Goal: Task Accomplishment & Management: Manage account settings

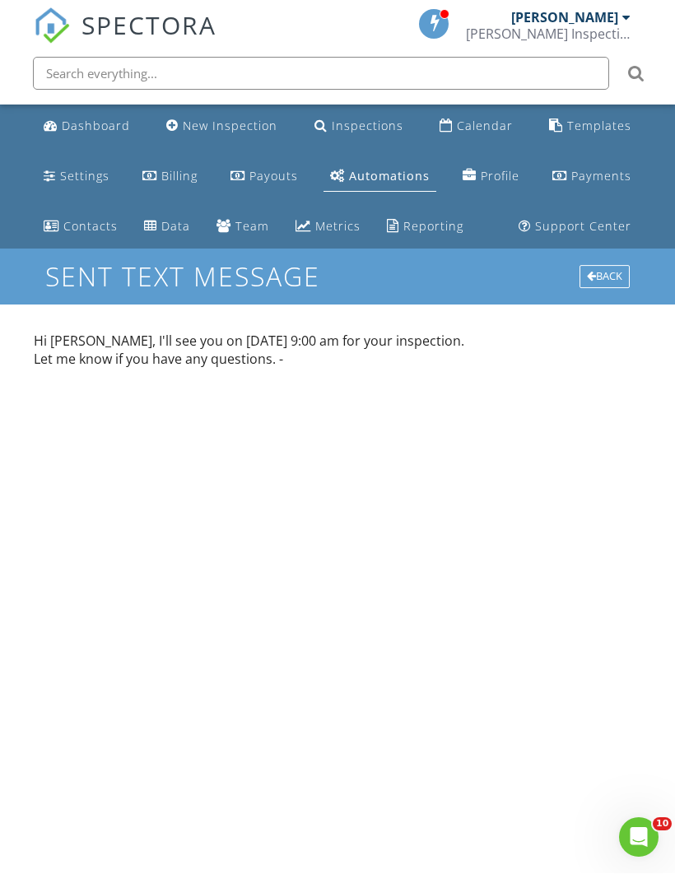
click at [361, 126] on div "Inspections" at bounding box center [368, 127] width 72 height 16
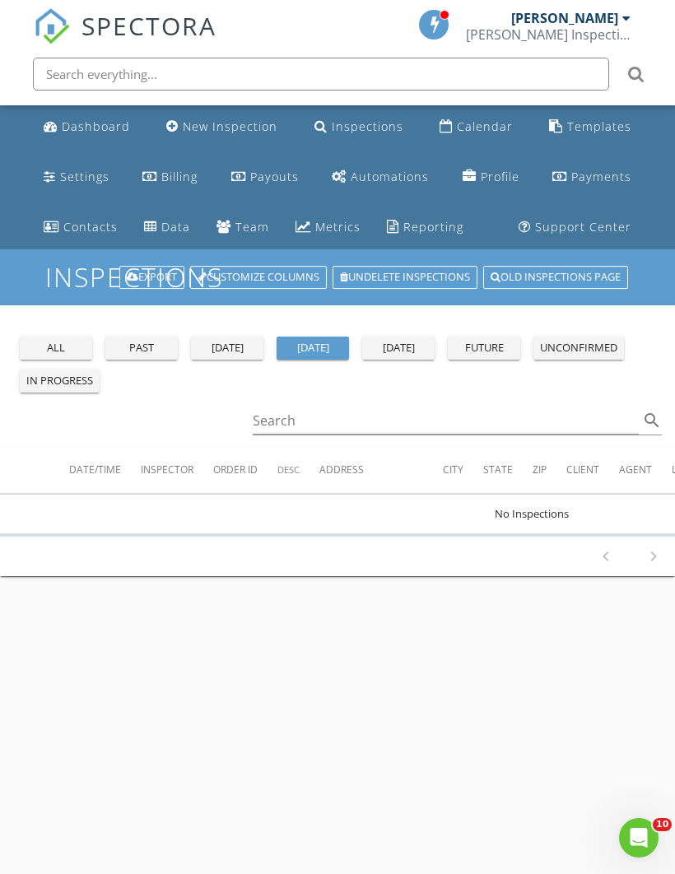
click at [66, 338] on button "all" at bounding box center [56, 348] width 72 height 23
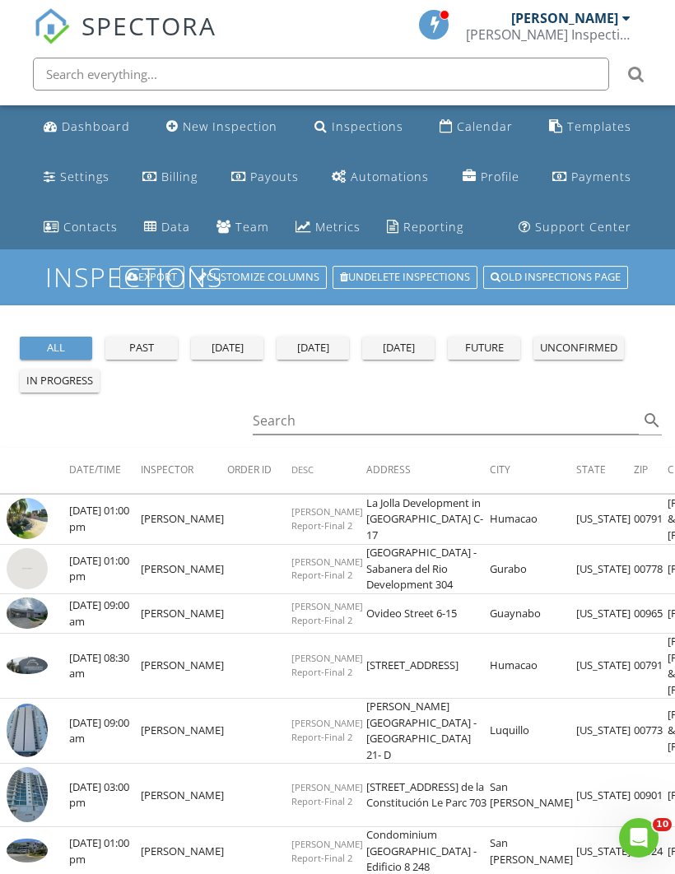
click at [35, 628] on img at bounding box center [27, 613] width 41 height 31
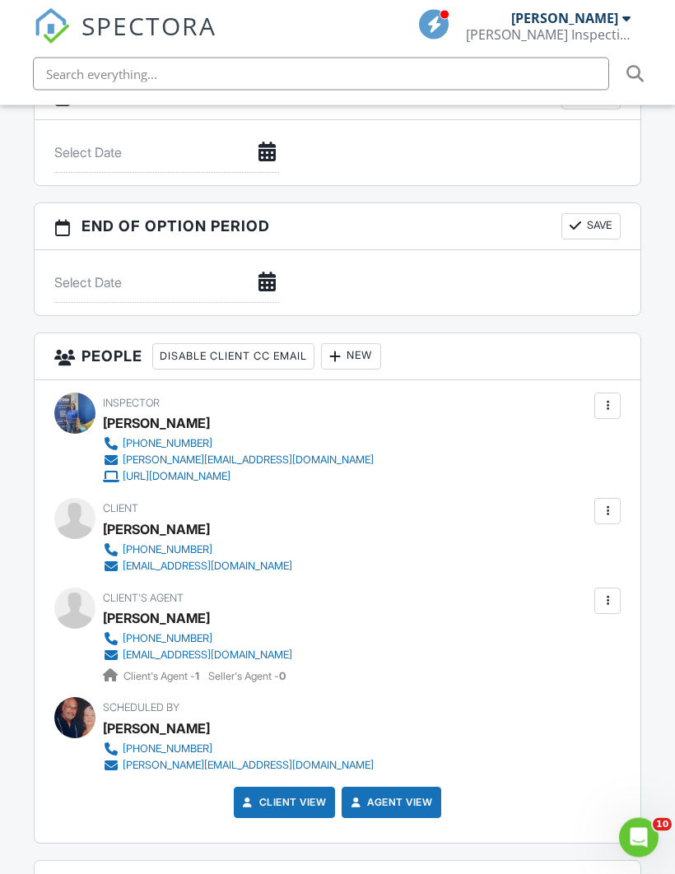
scroll to position [1711, 0]
click at [604, 500] on div at bounding box center [607, 511] width 26 height 26
click at [492, 730] on div "Scheduled By Juan Ayuso 787-690-0512 juan@ayusoinspections.com" at bounding box center [337, 735] width 566 height 76
click at [610, 503] on div at bounding box center [607, 511] width 16 height 16
click at [469, 557] on li "Edit" at bounding box center [519, 561] width 184 height 41
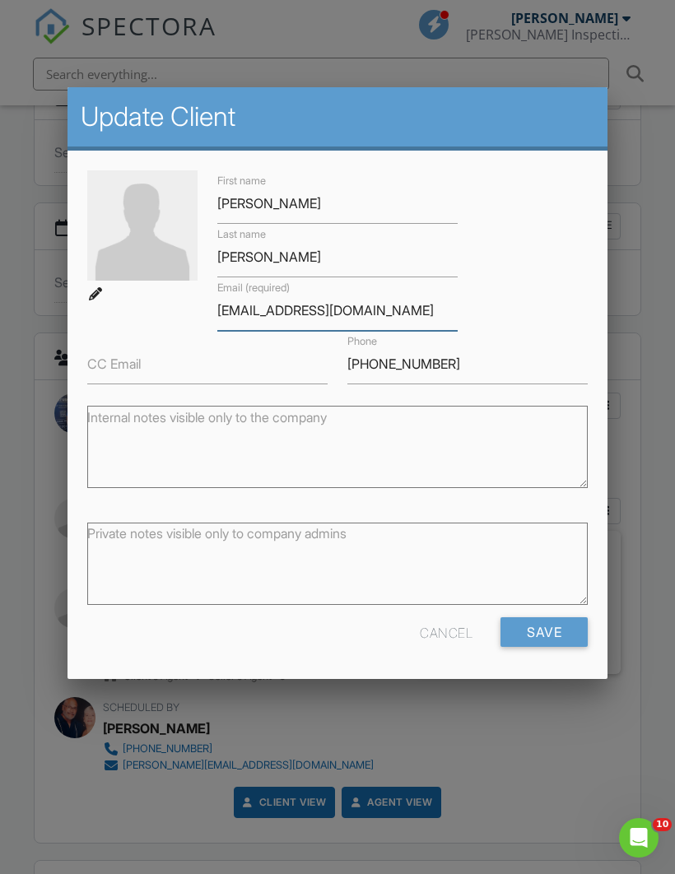
click at [359, 314] on input "[EMAIL_ADDRESS][DOMAIN_NAME]" at bounding box center [337, 311] width 240 height 40
type input "n"
click at [460, 368] on input "(787) 412-9300" at bounding box center [467, 364] width 240 height 40
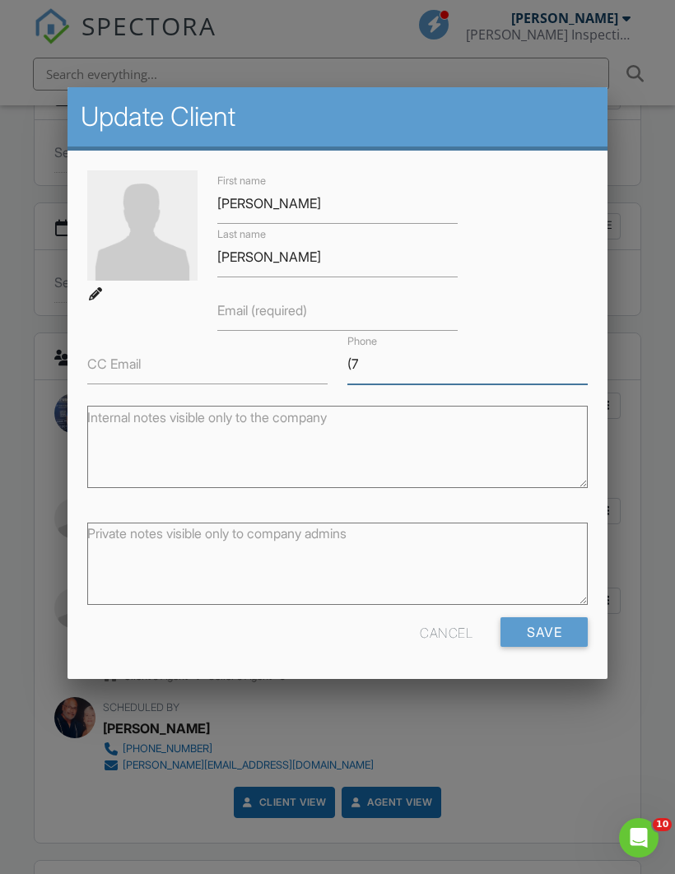
type input "("
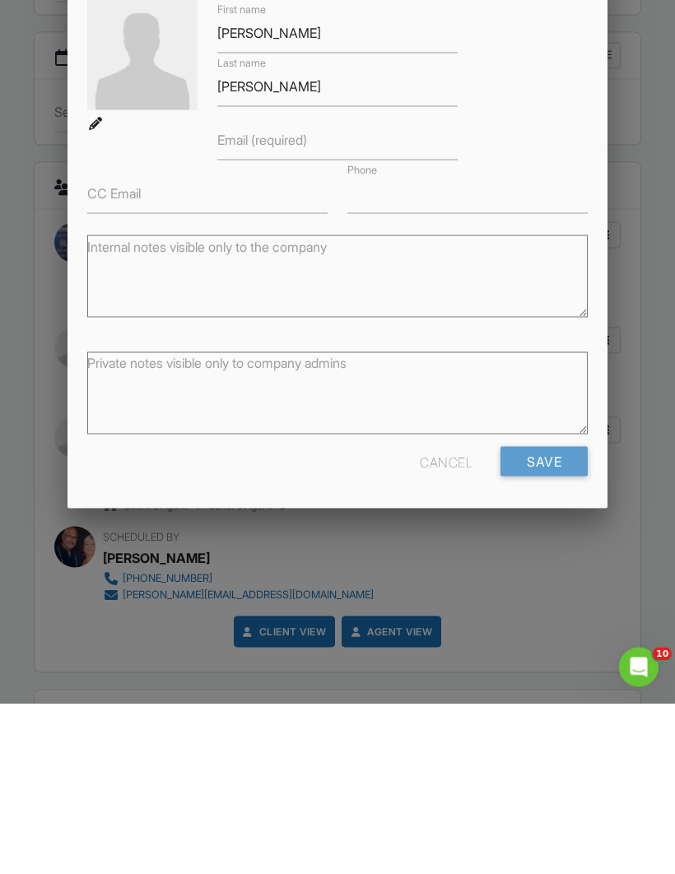
click at [549, 618] on input "Save" at bounding box center [544, 633] width 87 height 30
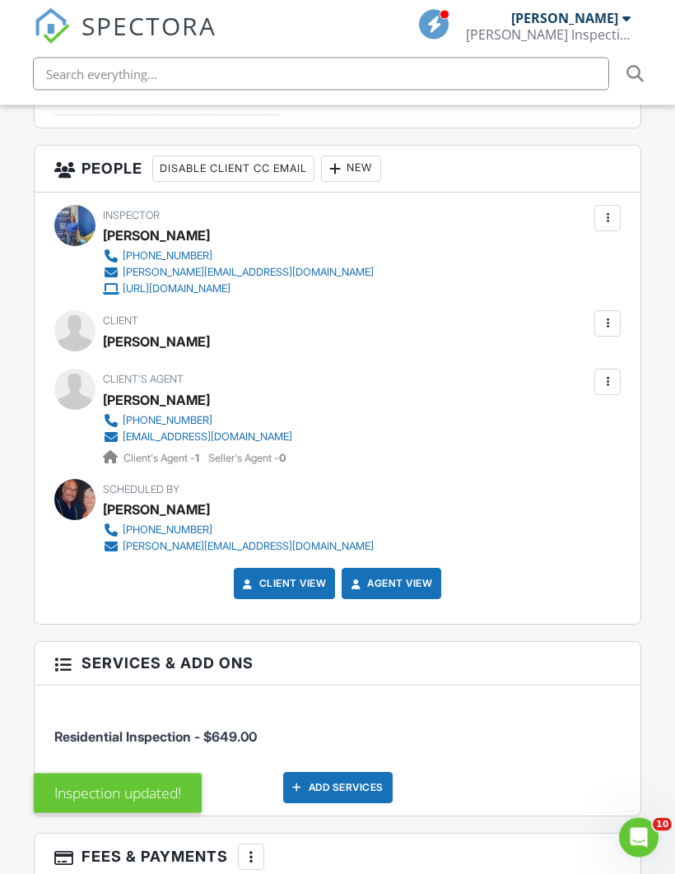
scroll to position [2090, 0]
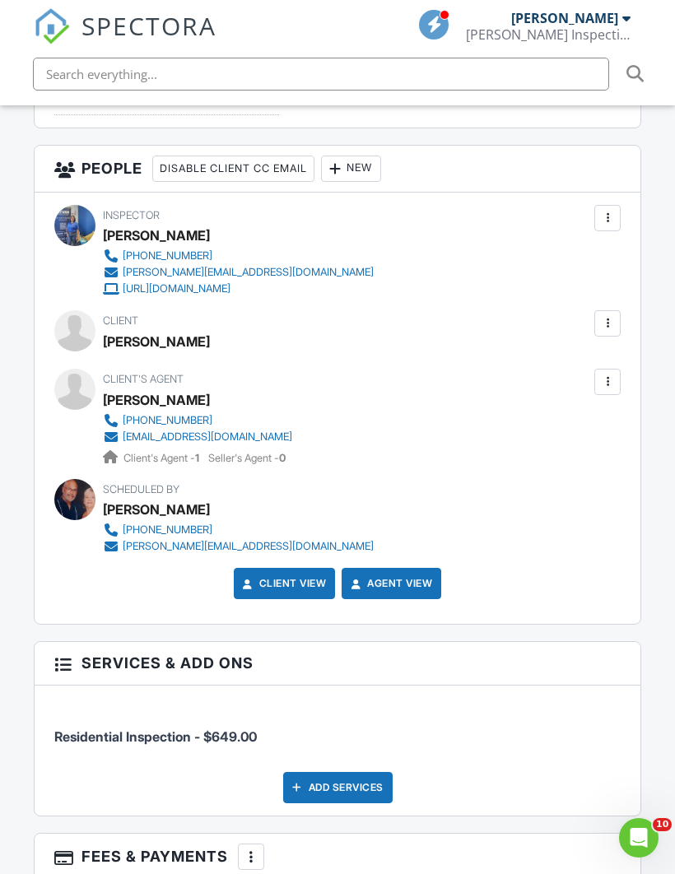
click at [614, 378] on div at bounding box center [607, 382] width 16 height 16
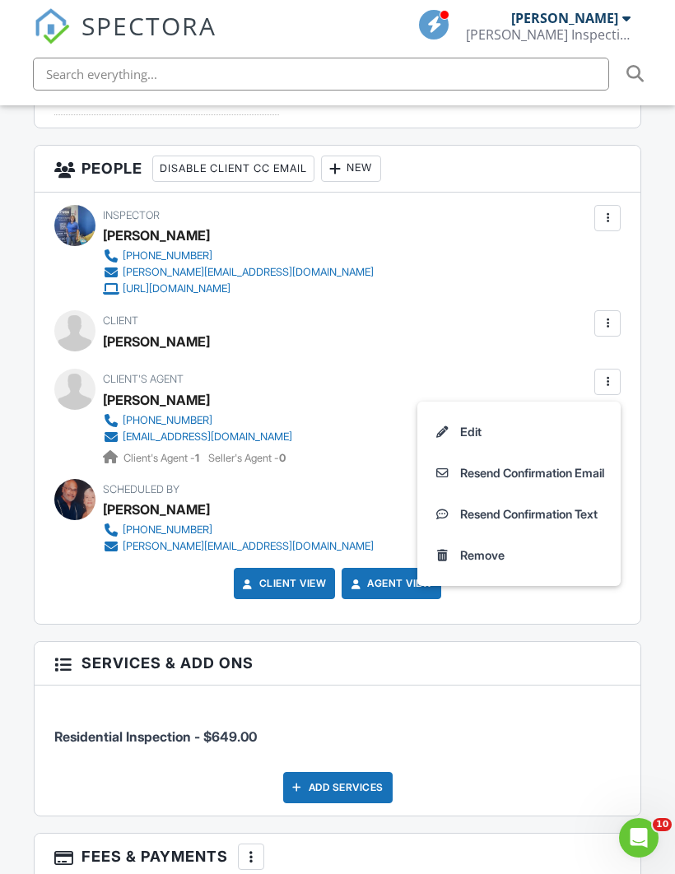
click at [484, 428] on li "Edit" at bounding box center [519, 432] width 184 height 41
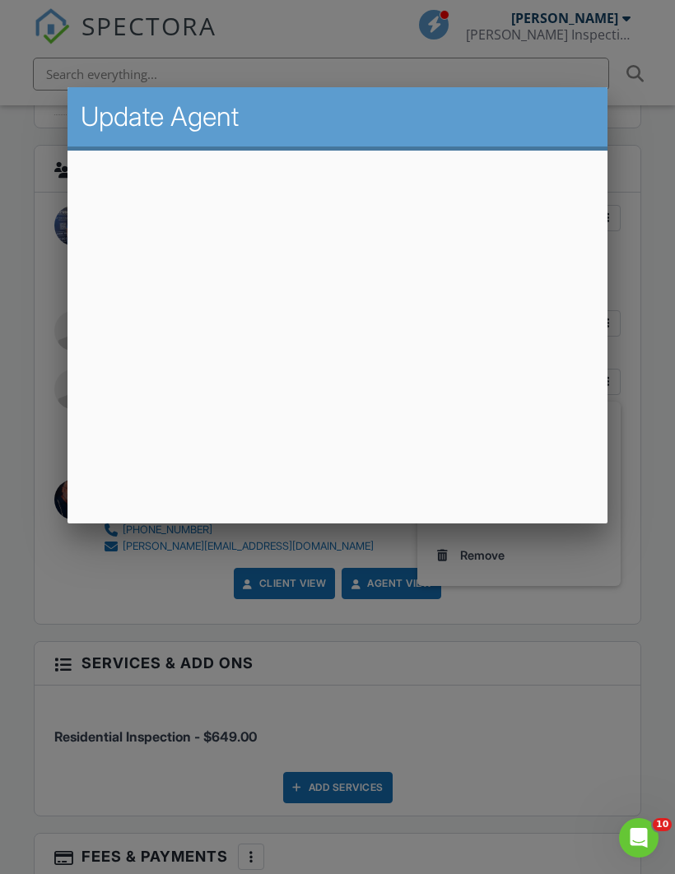
scroll to position [2089, 0]
click at [660, 576] on div at bounding box center [337, 464] width 675 height 1093
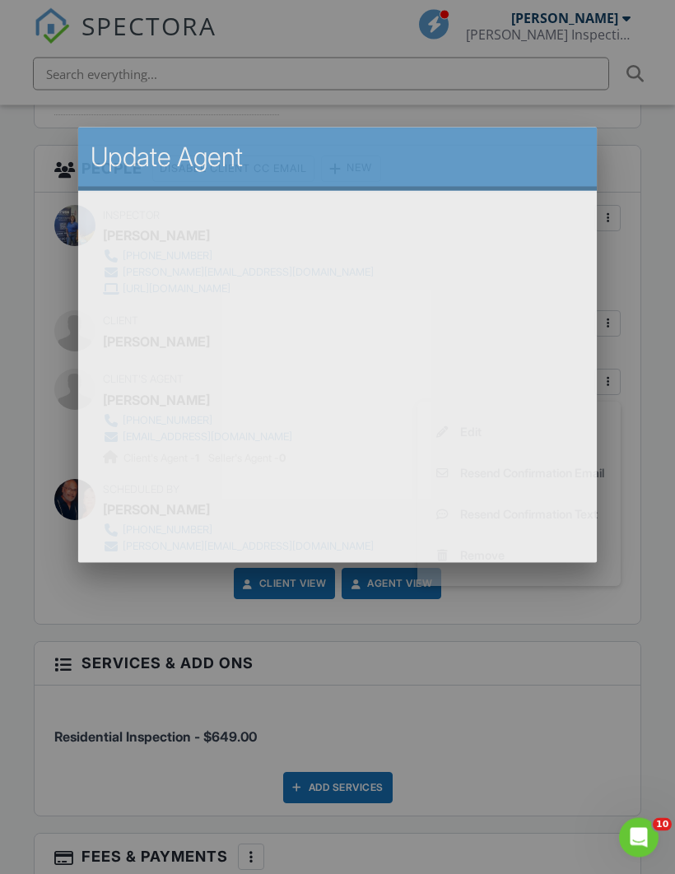
scroll to position [2090, 0]
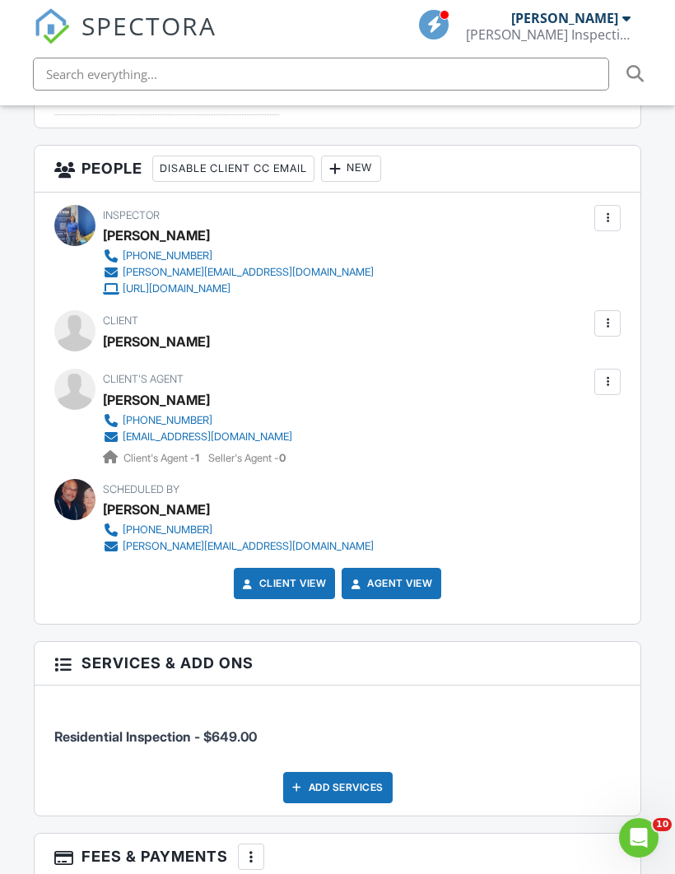
click at [271, 424] on link "[PHONE_NUMBER]" at bounding box center [197, 421] width 189 height 16
click at [604, 389] on div at bounding box center [607, 382] width 26 height 26
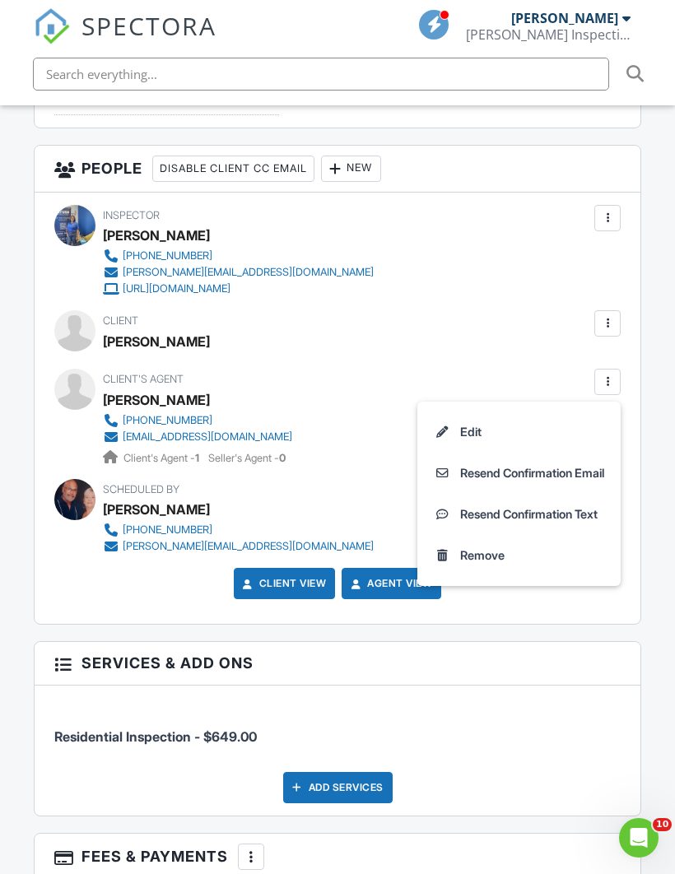
click at [492, 427] on li "Edit" at bounding box center [519, 432] width 184 height 41
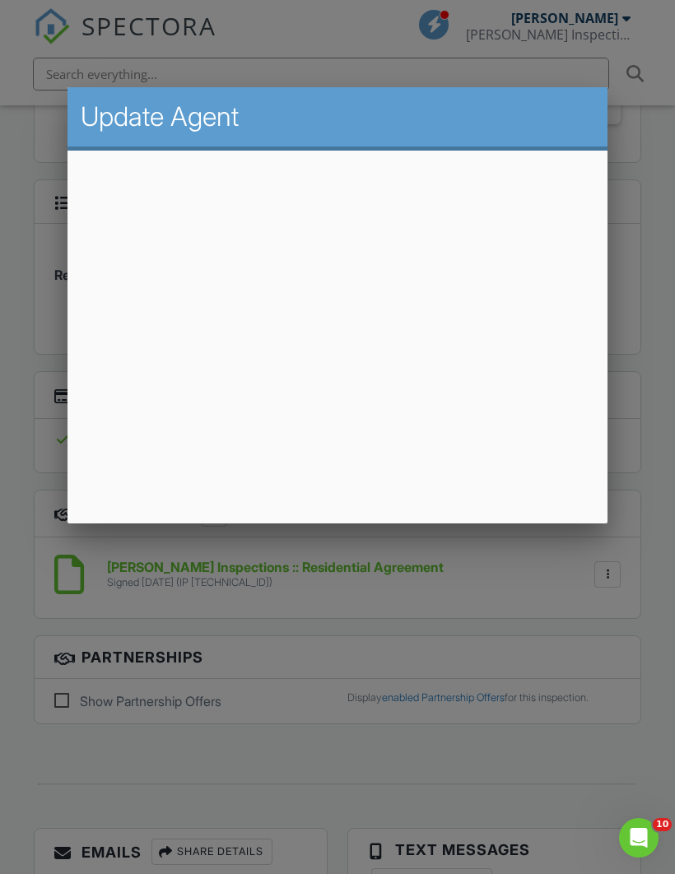
scroll to position [2559, 0]
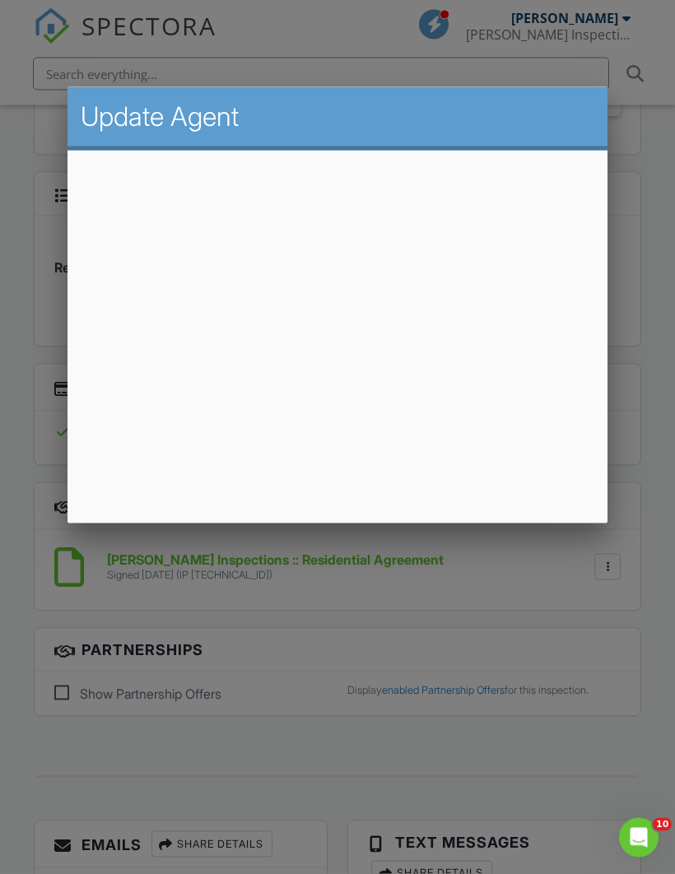
click at [656, 475] on div at bounding box center [337, 464] width 675 height 1093
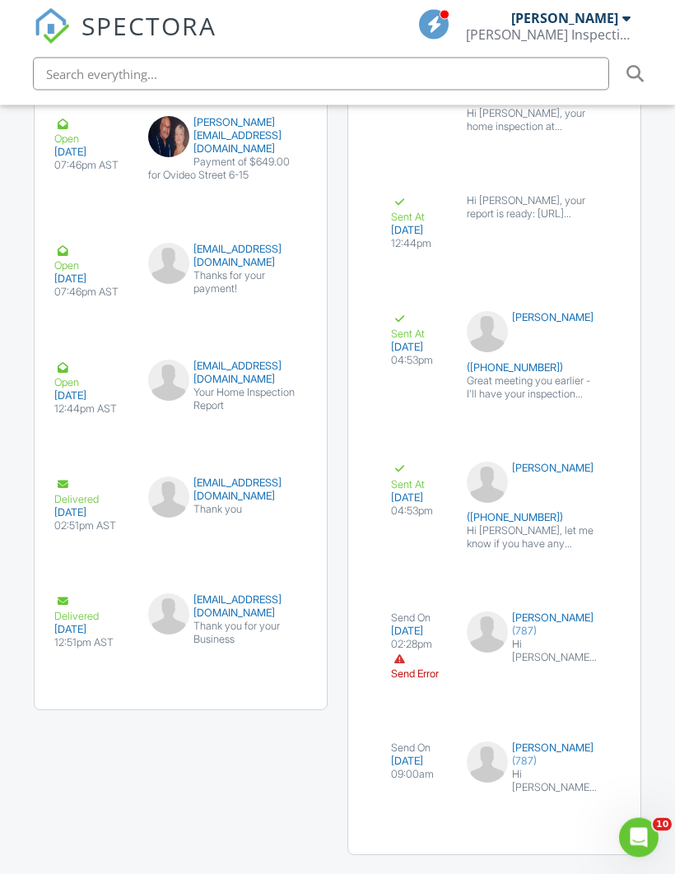
scroll to position [4039, 0]
click at [574, 796] on button "submit" at bounding box center [579, 811] width 35 height 31
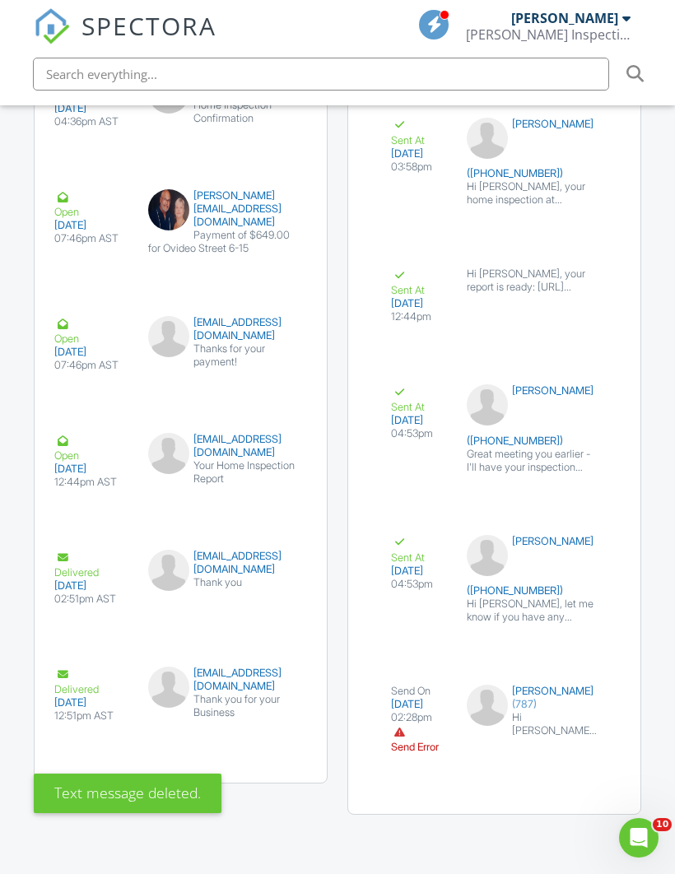
scroll to position [4106, 0]
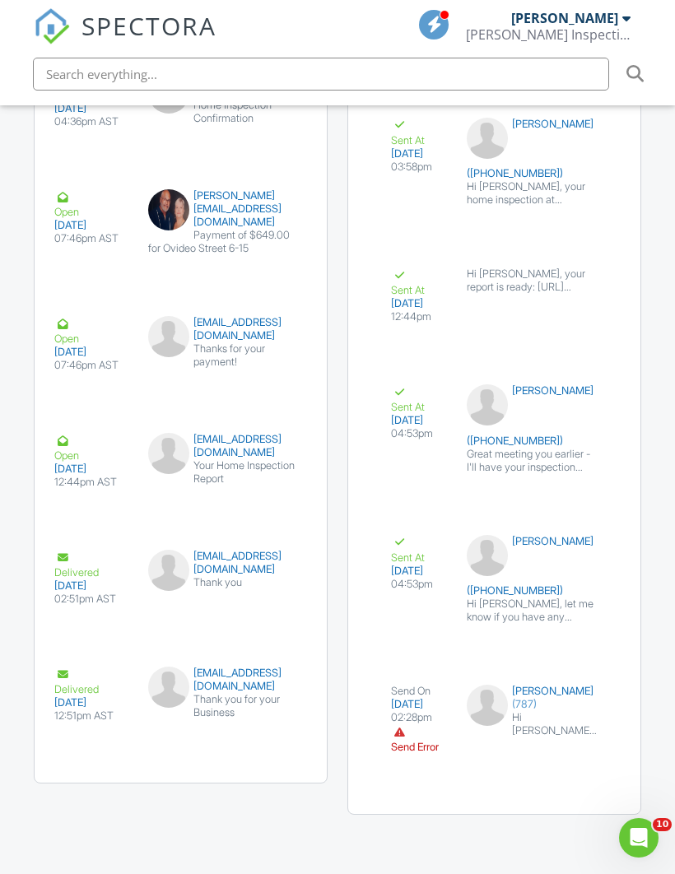
click at [587, 756] on button "submit" at bounding box center [579, 771] width 35 height 31
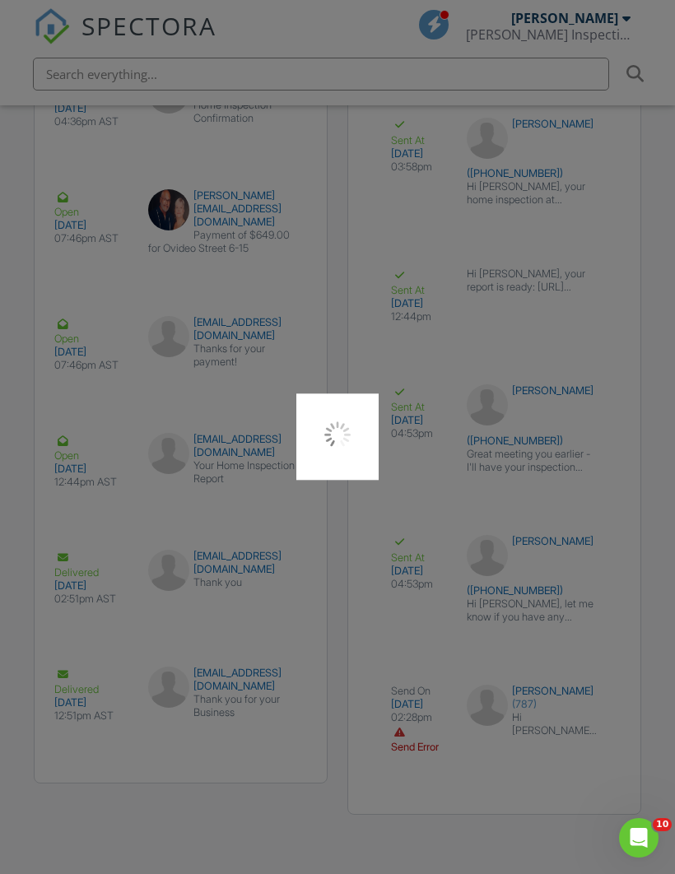
click at [585, 405] on div at bounding box center [337, 437] width 675 height 874
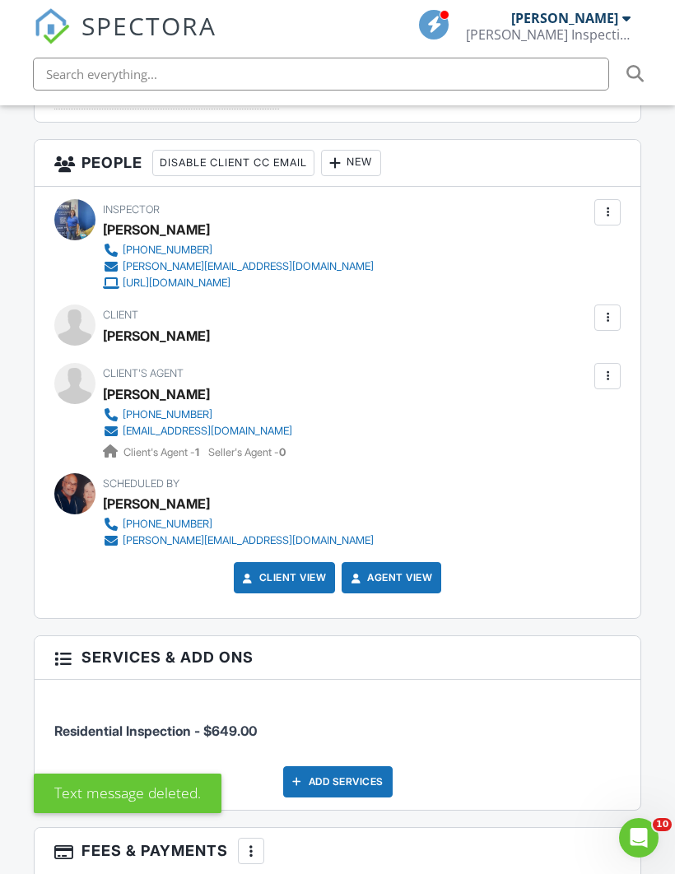
scroll to position [2095, 0]
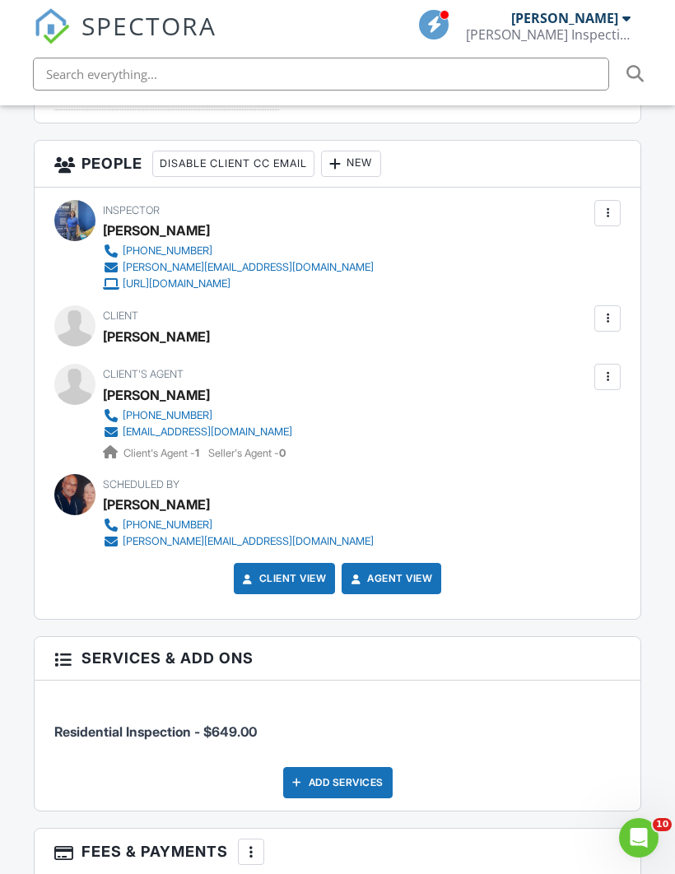
click at [647, 832] on icon "Abrir Intercom Messenger" at bounding box center [639, 838] width 27 height 27
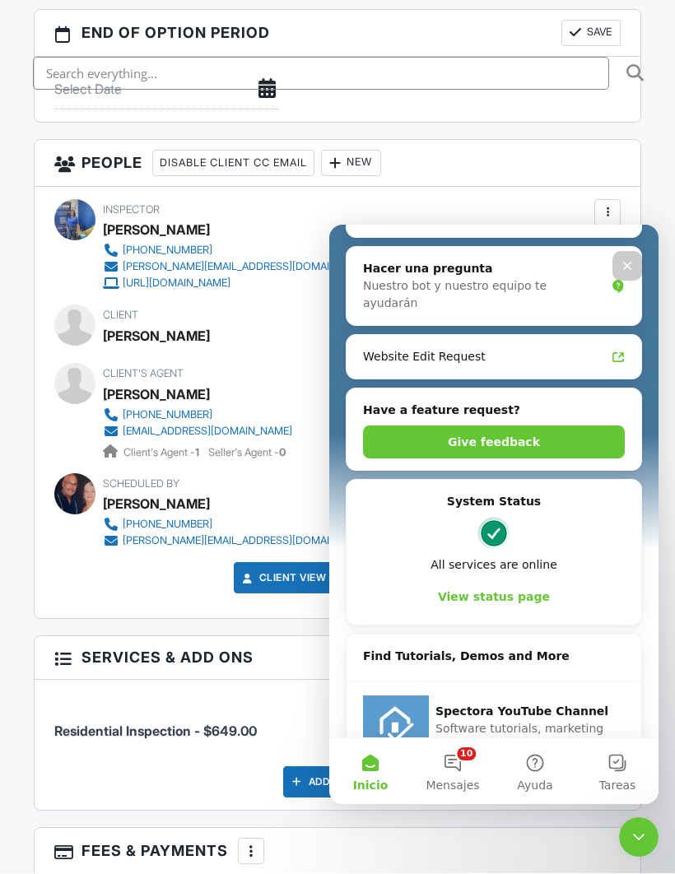
scroll to position [283, 0]
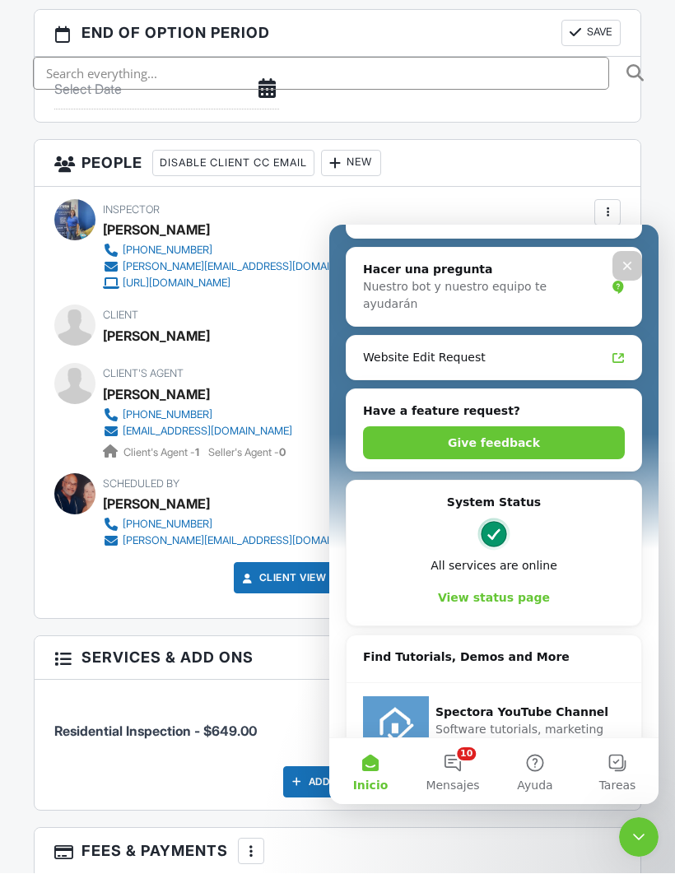
click at [534, 581] on button "View status page" at bounding box center [494, 597] width 262 height 33
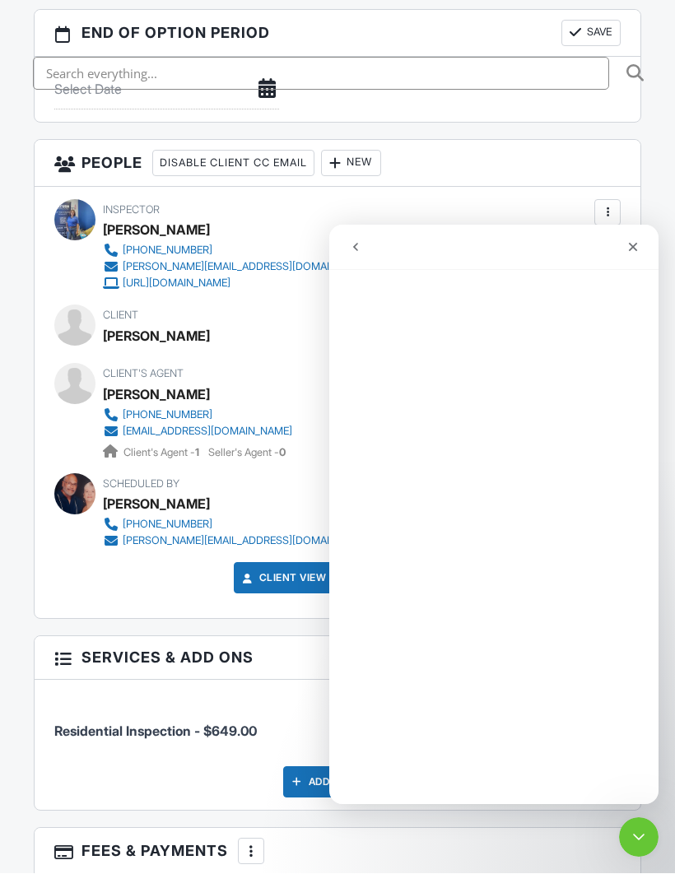
scroll to position [217, 0]
click at [634, 829] on icon "Cerrar Intercom Messenger" at bounding box center [639, 838] width 20 height 20
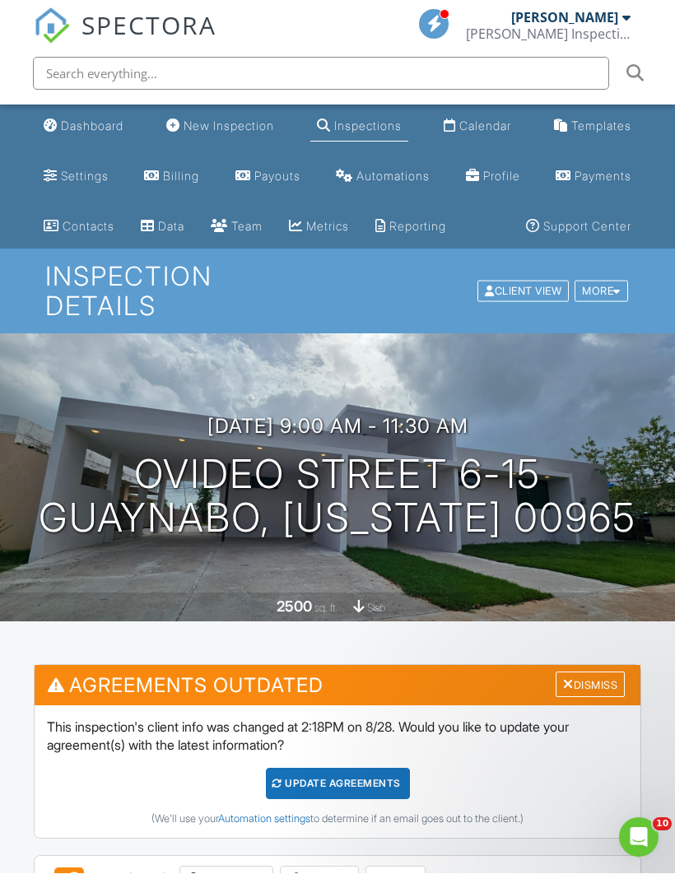
scroll to position [2095, 0]
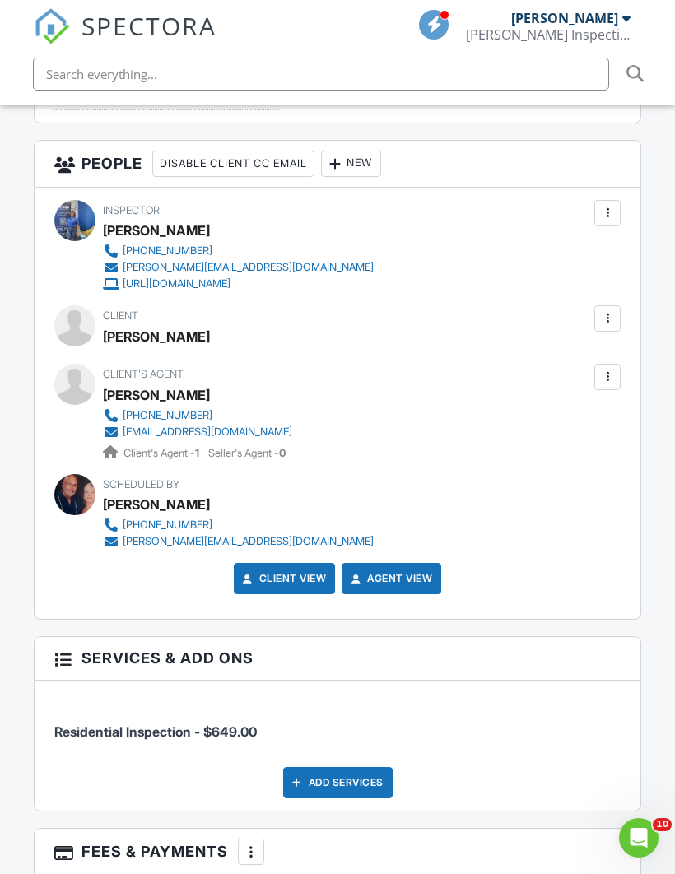
click at [649, 831] on div "Abrir Intercom Messenger" at bounding box center [639, 838] width 54 height 54
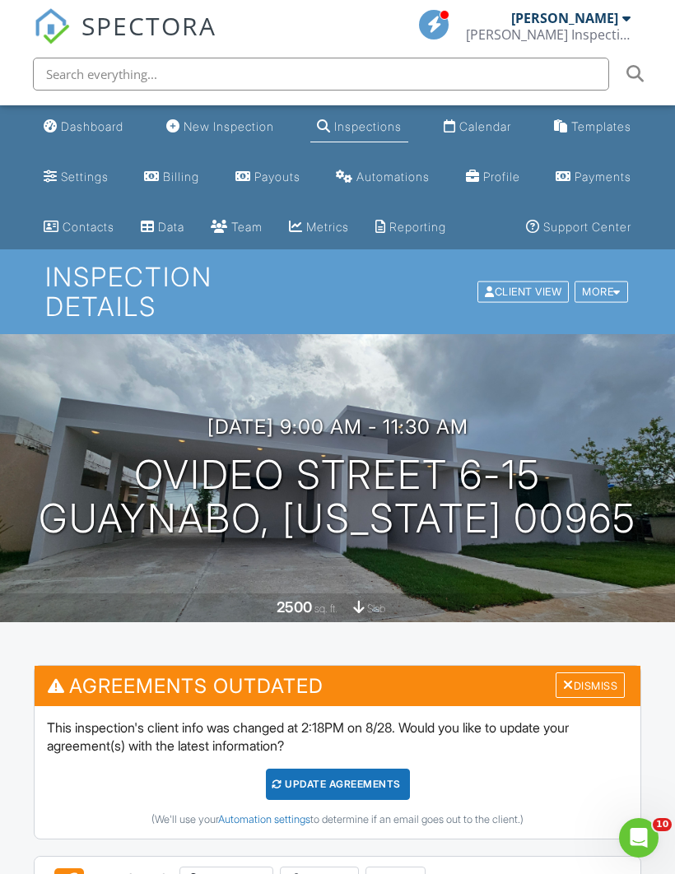
scroll to position [0, 0]
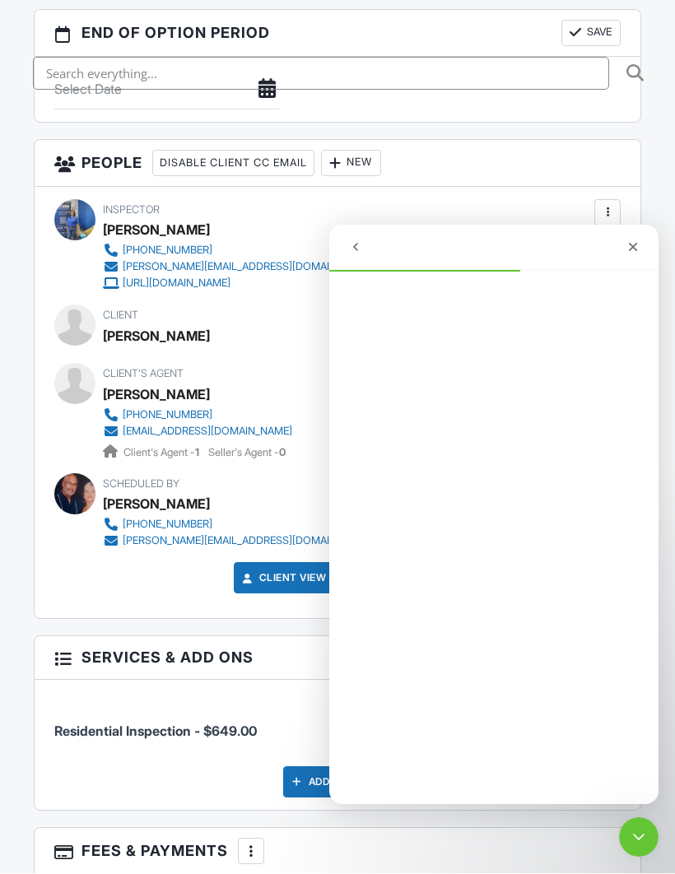
click at [363, 249] on button "go back" at bounding box center [355, 246] width 31 height 31
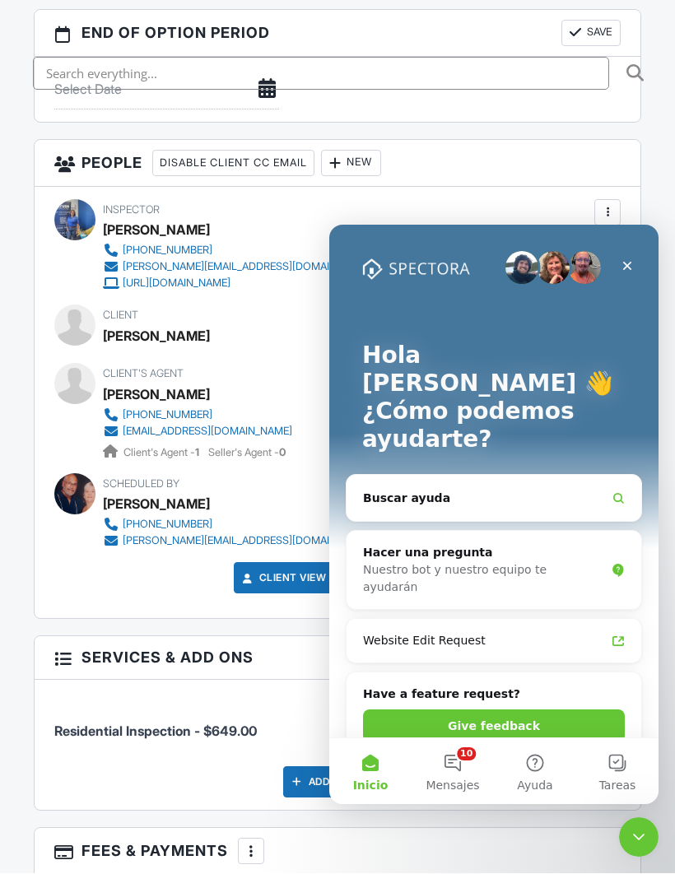
click at [457, 760] on button "10 Mensajes" at bounding box center [453, 772] width 82 height 66
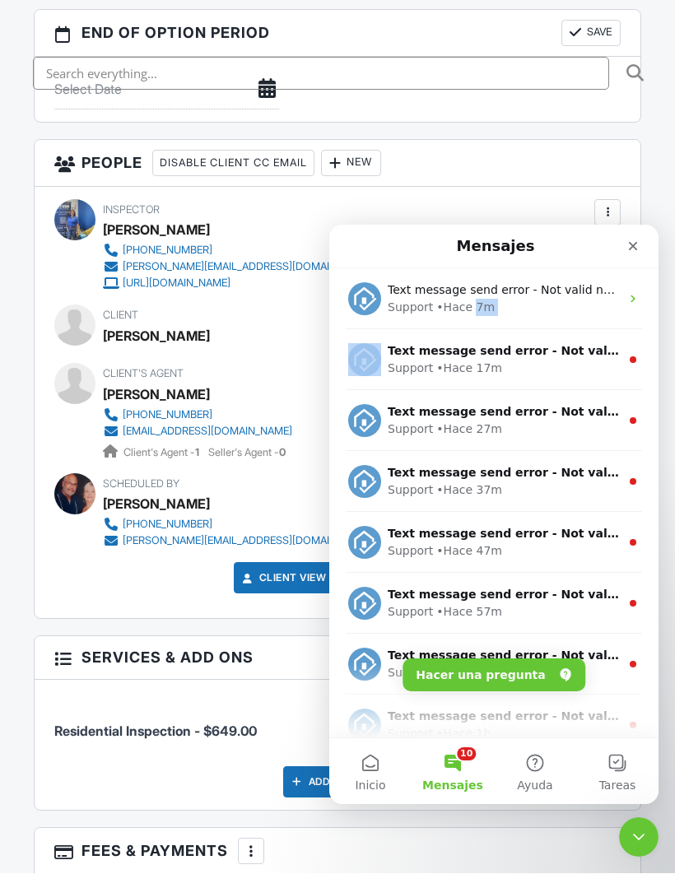
click at [628, 357] on icon "Intercom Messenger" at bounding box center [633, 359] width 13 height 13
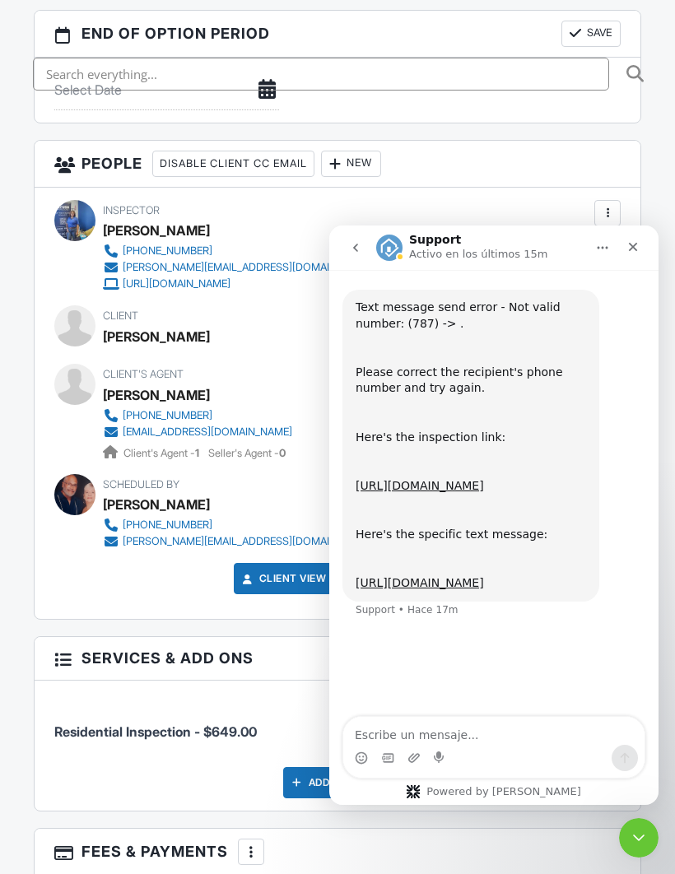
click at [484, 590] on link "[URL][DOMAIN_NAME]" at bounding box center [420, 582] width 128 height 13
click at [638, 828] on icon "Cerrar Intercom Messenger" at bounding box center [639, 838] width 20 height 20
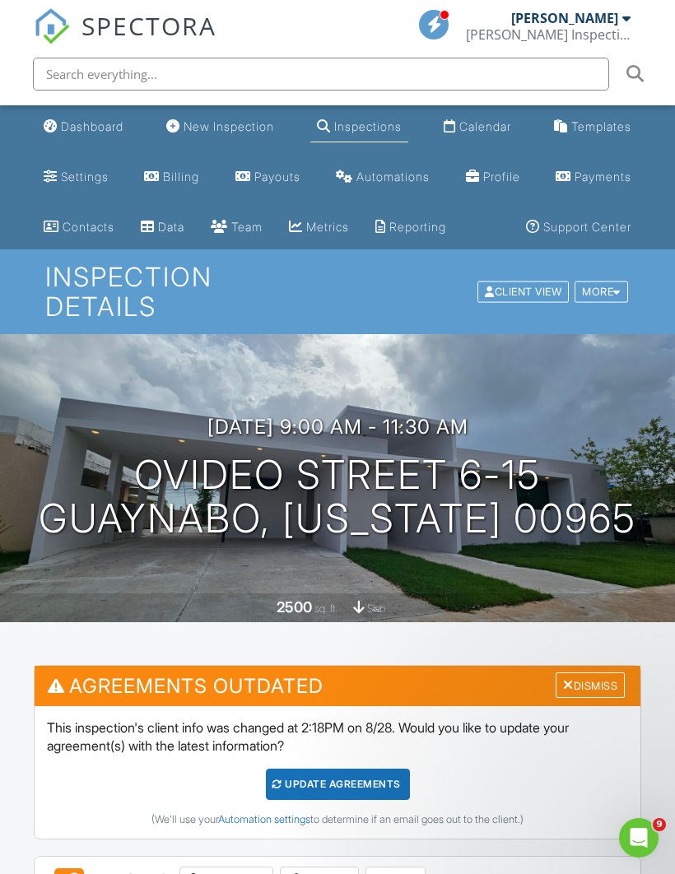
scroll to position [2095, 0]
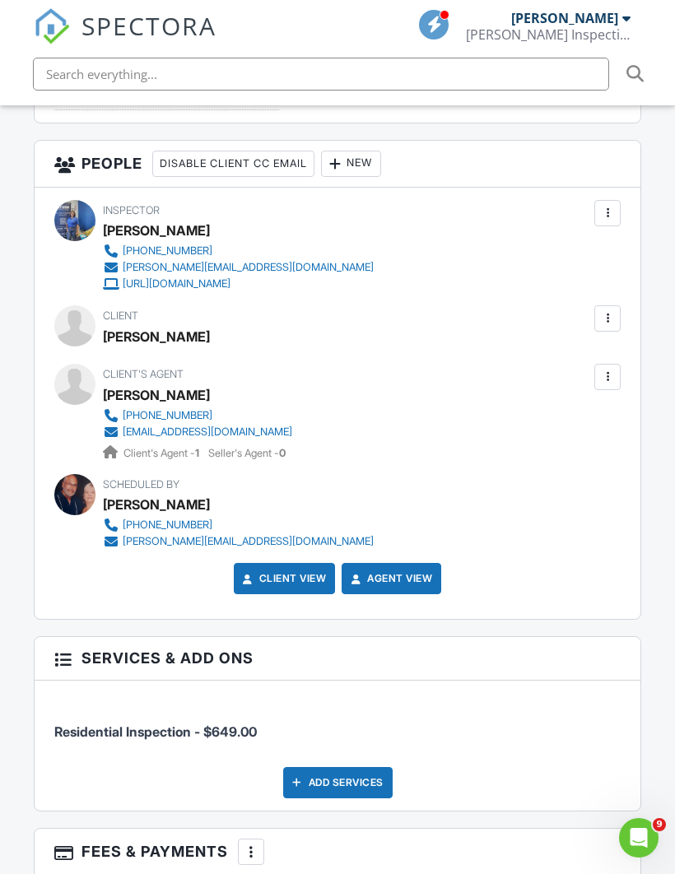
click at [647, 838] on icon "Abrir Intercom Messenger" at bounding box center [639, 838] width 27 height 27
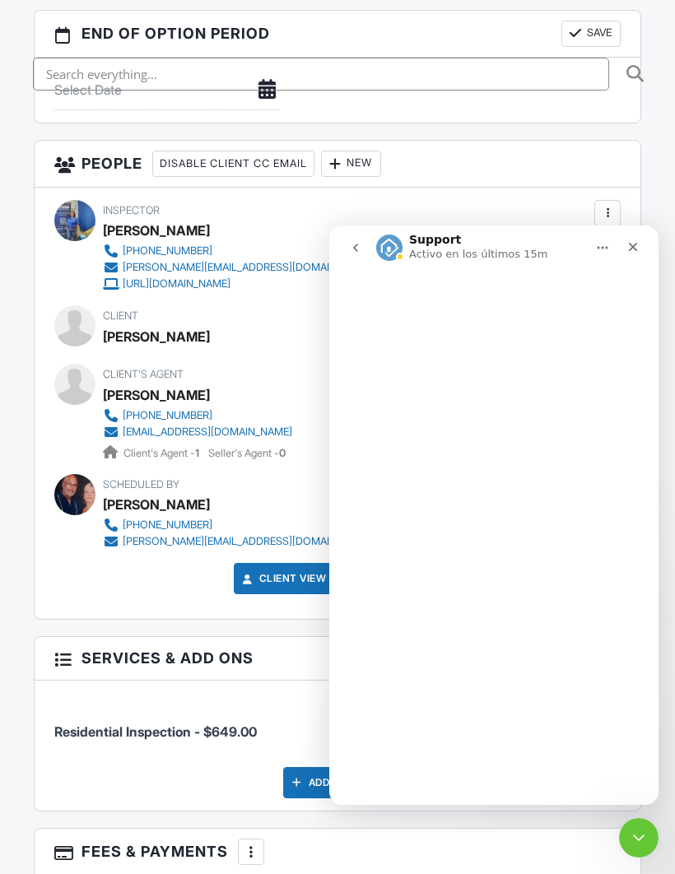
scroll to position [0, 0]
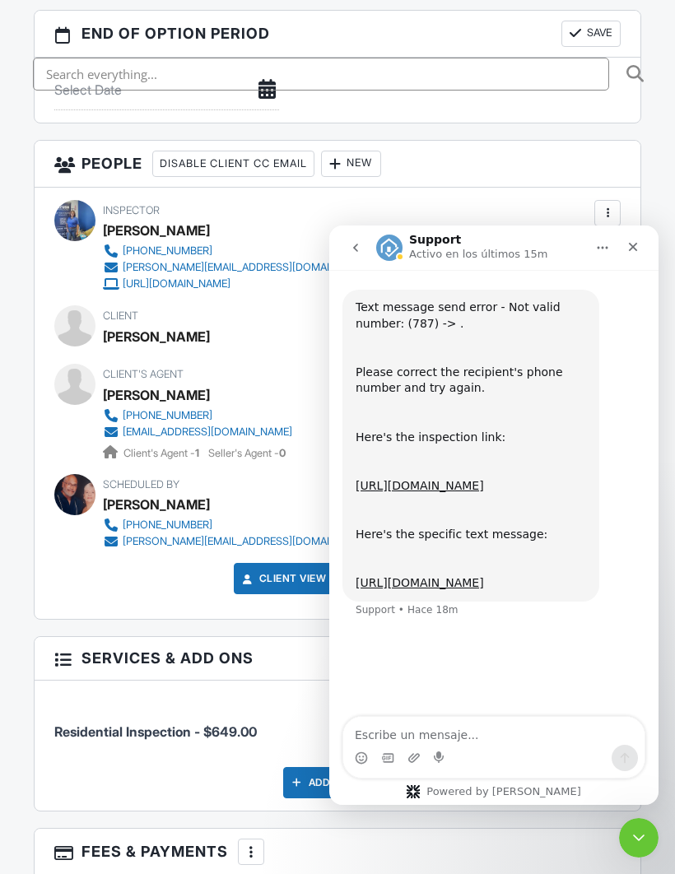
click at [359, 244] on icon "go back" at bounding box center [355, 247] width 13 height 13
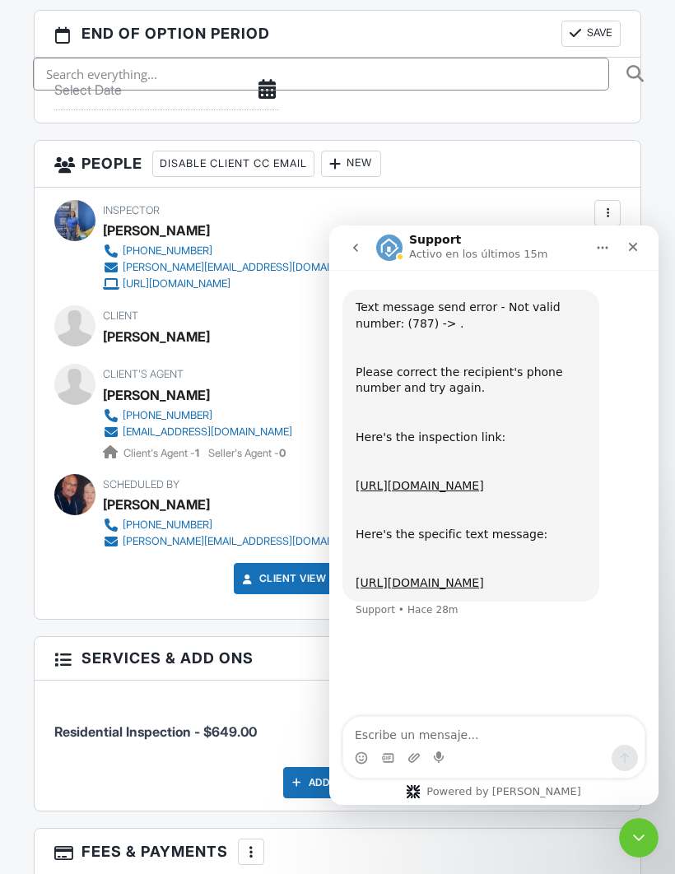
click at [484, 587] on link "[URL][DOMAIN_NAME]" at bounding box center [420, 582] width 128 height 13
click at [645, 844] on icon "Cerrar Intercom Messenger" at bounding box center [639, 838] width 20 height 20
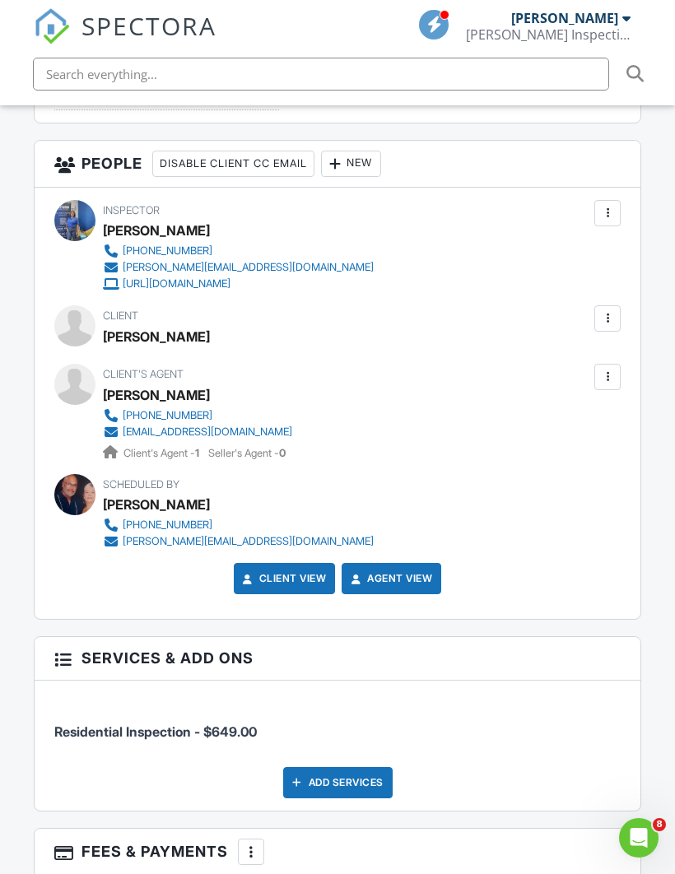
click at [633, 837] on icon "Abrir Intercom Messenger" at bounding box center [639, 838] width 27 height 27
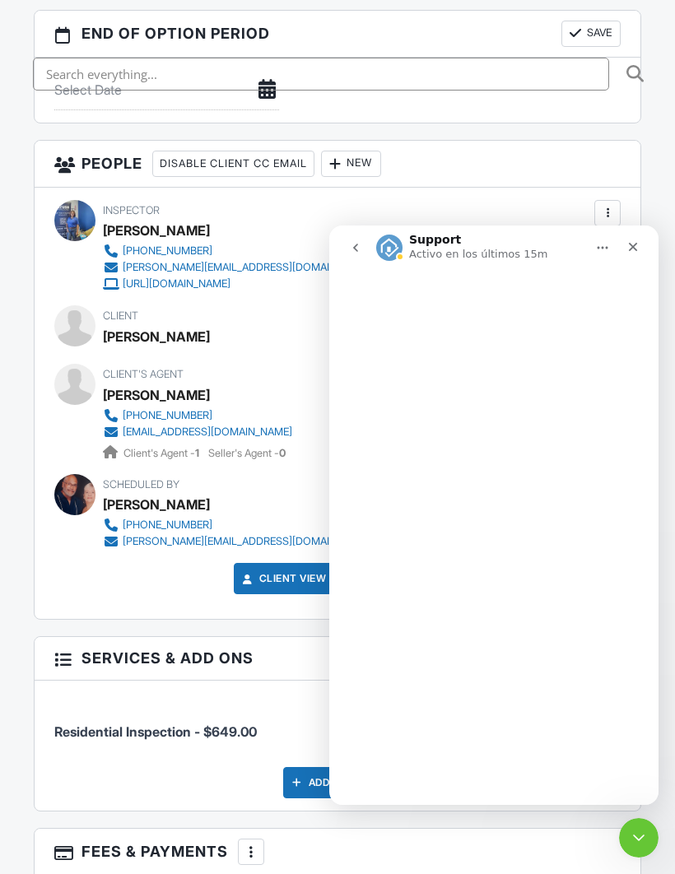
scroll to position [0, 0]
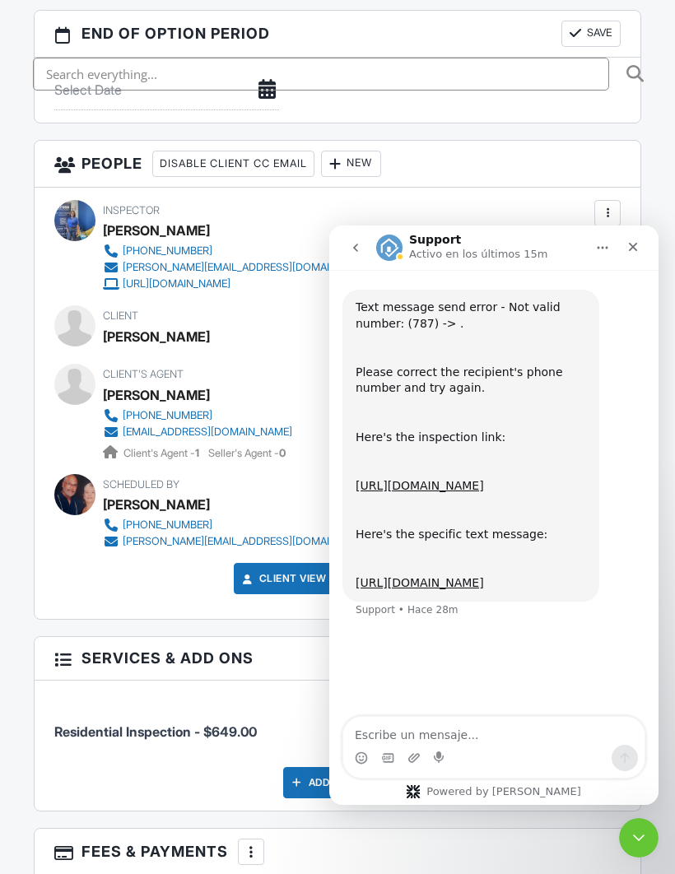
click at [484, 590] on link "[URL][DOMAIN_NAME]" at bounding box center [420, 582] width 128 height 13
click at [425, 590] on link "[URL][DOMAIN_NAME]" at bounding box center [420, 582] width 128 height 13
click at [641, 845] on icon "Cerrar Intercom Messenger" at bounding box center [639, 838] width 20 height 20
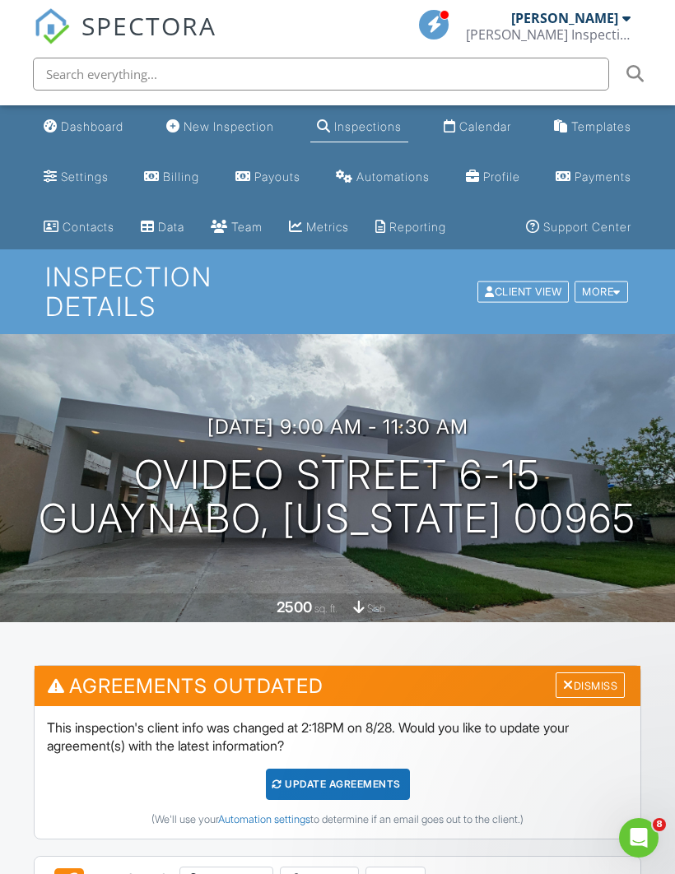
scroll to position [2095, 0]
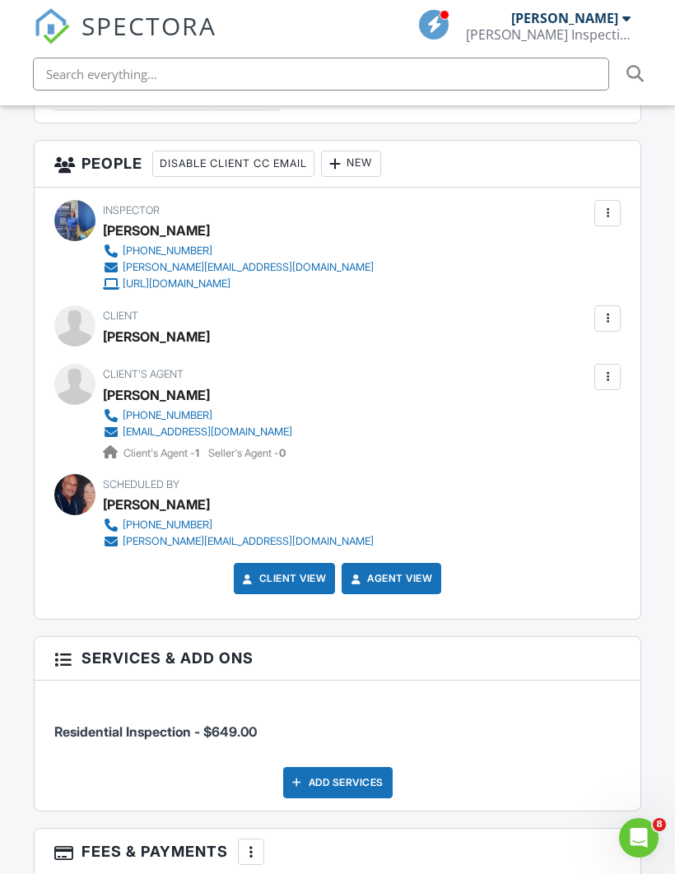
click at [643, 832] on icon "Abrir Intercom Messenger" at bounding box center [639, 838] width 27 height 27
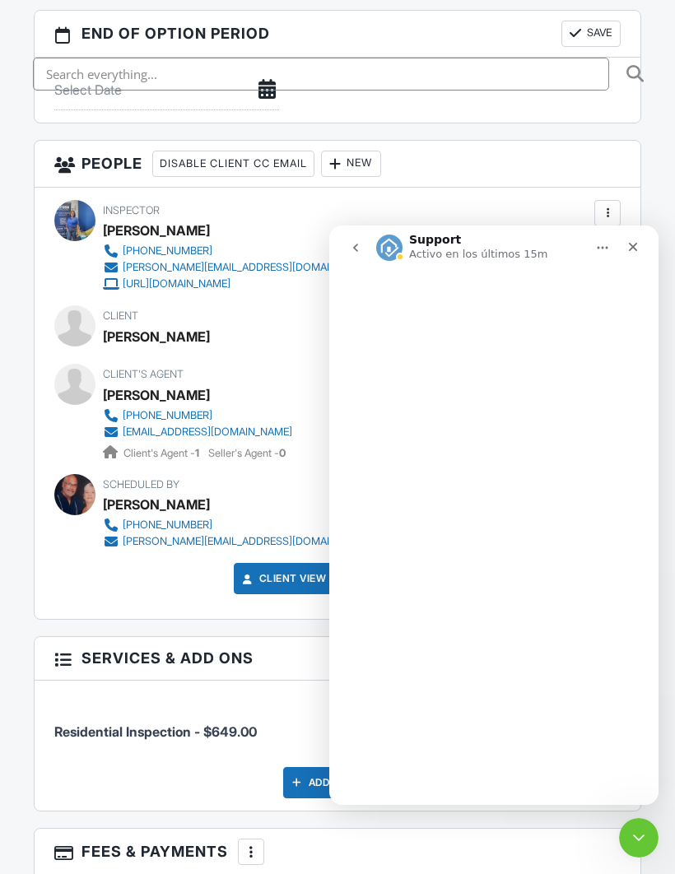
scroll to position [0, 0]
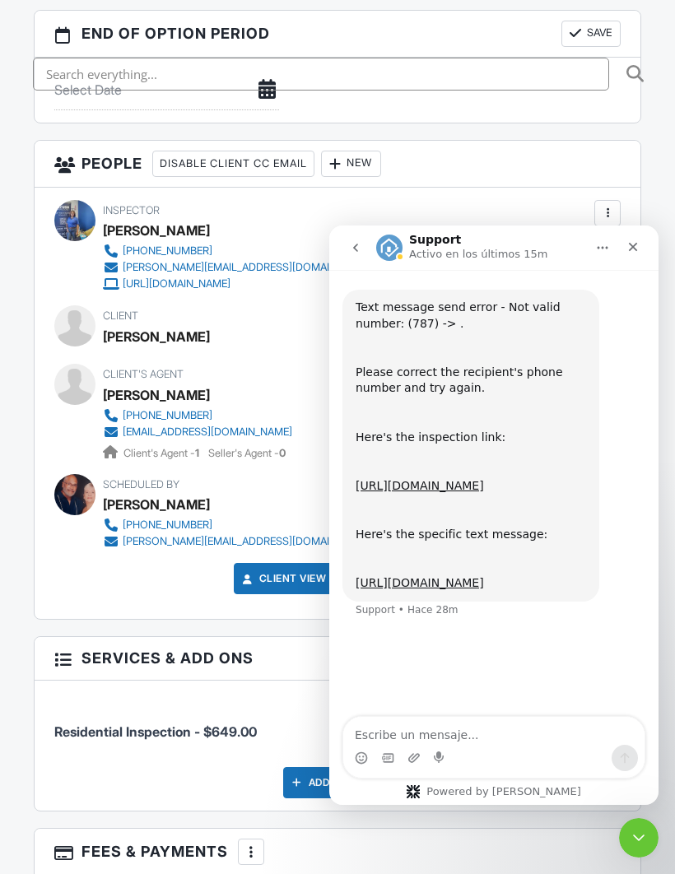
click at [484, 492] on link "[URL][DOMAIN_NAME]" at bounding box center [420, 485] width 128 height 13
click at [646, 831] on icon "Cerrar Intercom Messenger" at bounding box center [639, 838] width 20 height 20
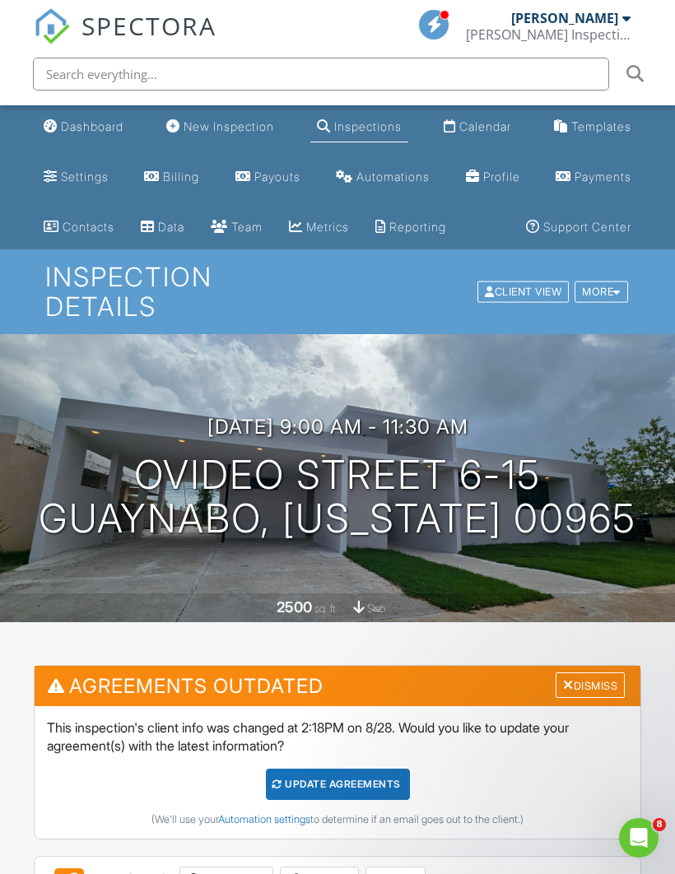
scroll to position [2095, 0]
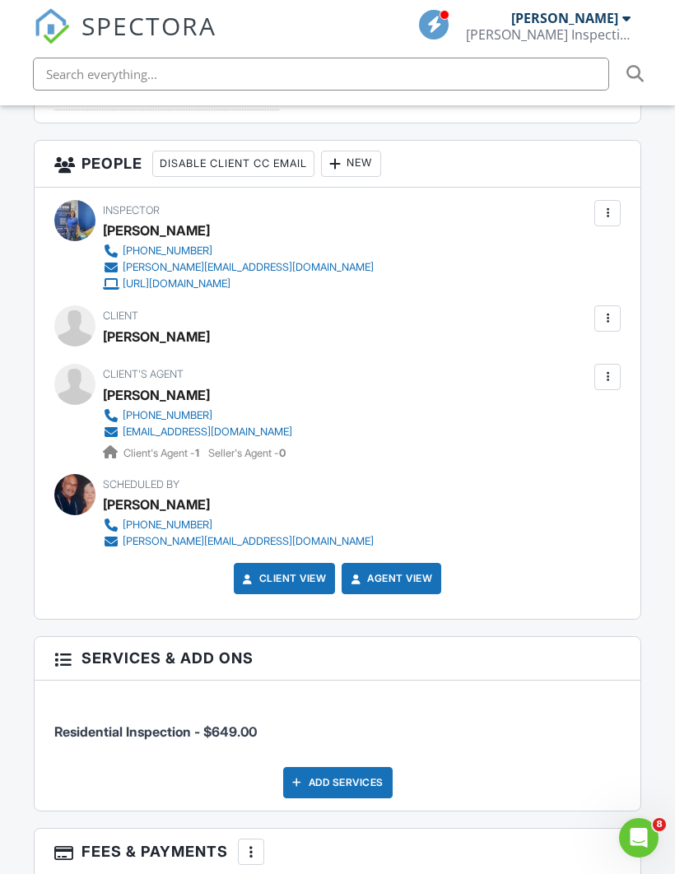
click at [609, 314] on div at bounding box center [607, 318] width 16 height 16
click at [482, 370] on li "Edit" at bounding box center [522, 368] width 177 height 41
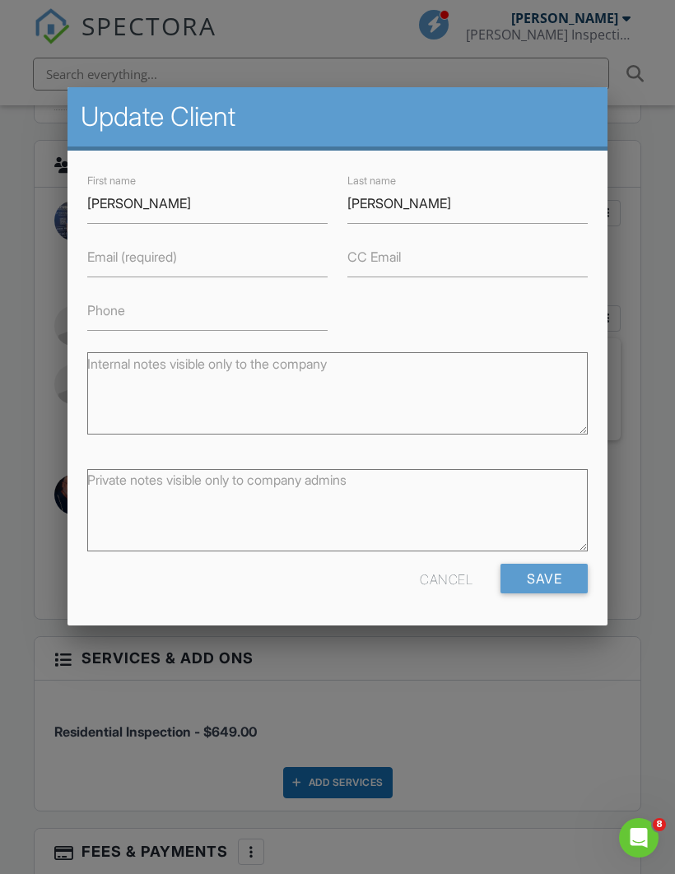
click at [139, 254] on label "Email (required)" at bounding box center [132, 257] width 90 height 18
click at [139, 254] on input "Email (required)" at bounding box center [207, 257] width 240 height 40
type input "[EMAIL_ADDRESS][DOMAIN_NAME]"
click at [169, 312] on input "Phone" at bounding box center [207, 311] width 240 height 40
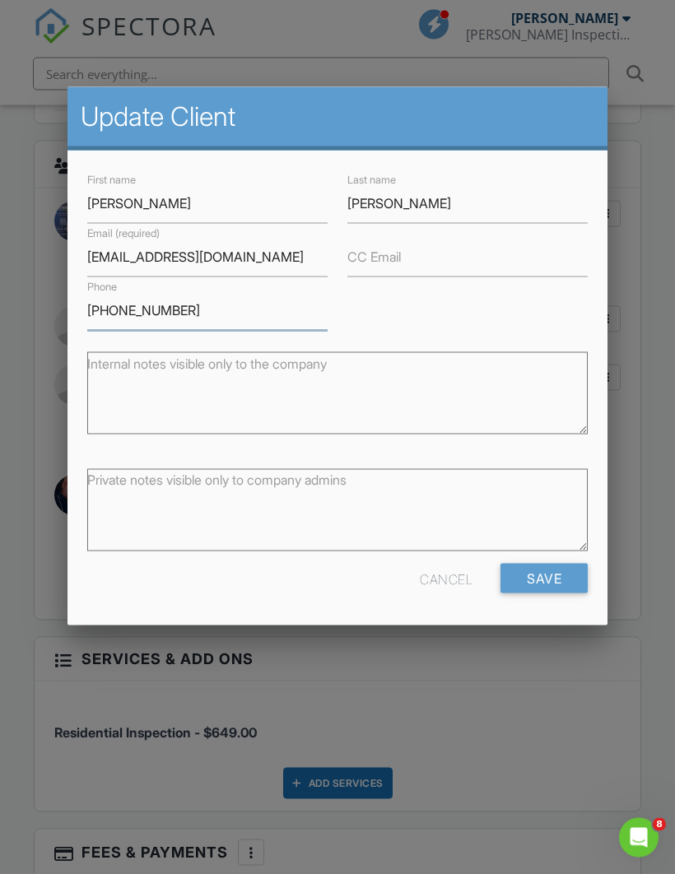
type input "[PHONE_NUMBER]"
click at [543, 576] on input "Save" at bounding box center [544, 579] width 87 height 30
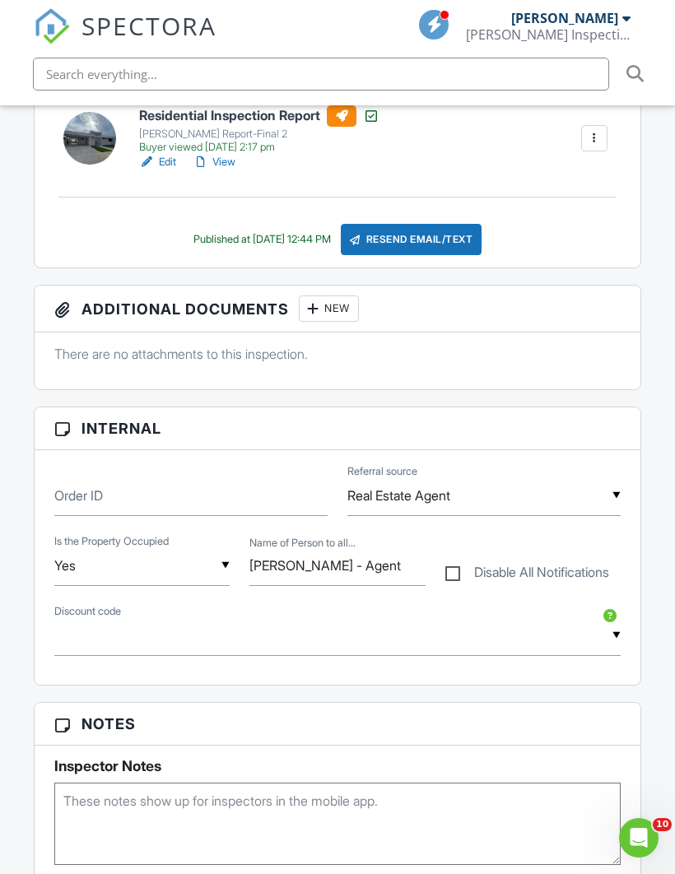
scroll to position [810, 0]
click at [645, 828] on div "Abrir Intercom Messenger" at bounding box center [639, 838] width 54 height 54
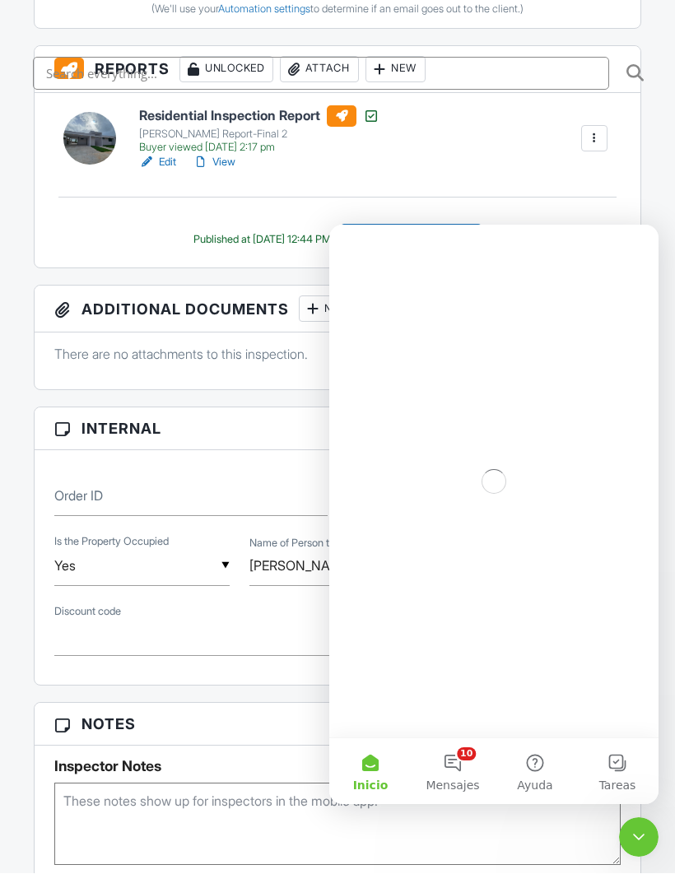
scroll to position [0, 0]
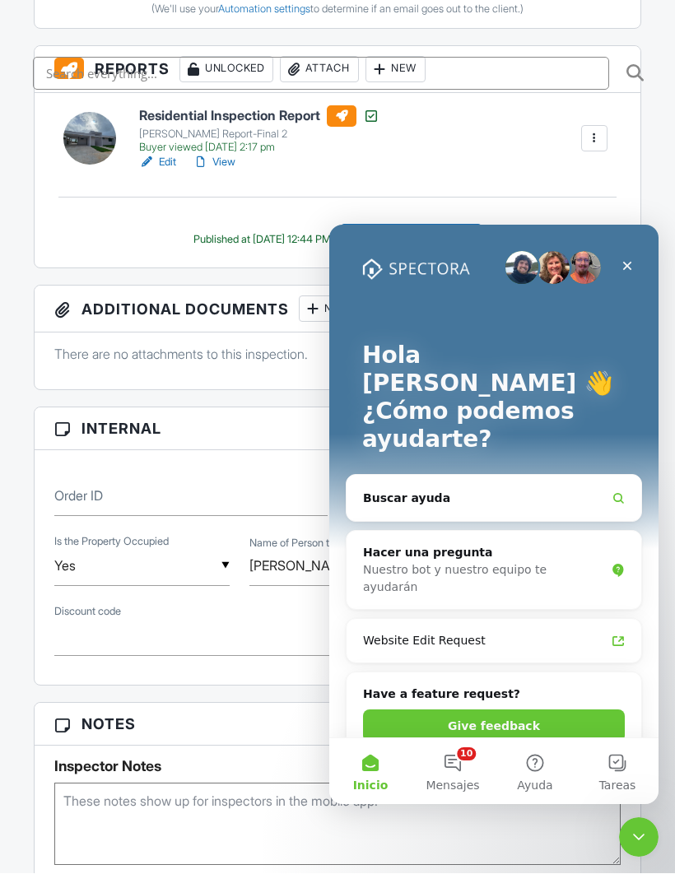
click at [463, 770] on button "10 Mensajes" at bounding box center [453, 772] width 82 height 66
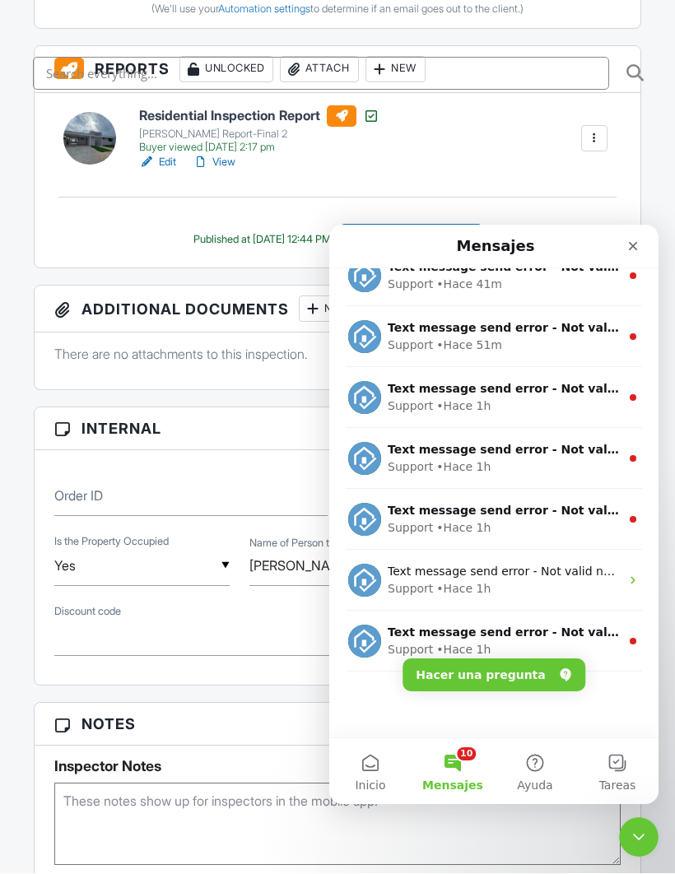
scroll to position [206, 0]
click at [620, 638] on div "Text message send error - Not valid number: (787) -> . Please correct the recip…" at bounding box center [493, 641] width 329 height 61
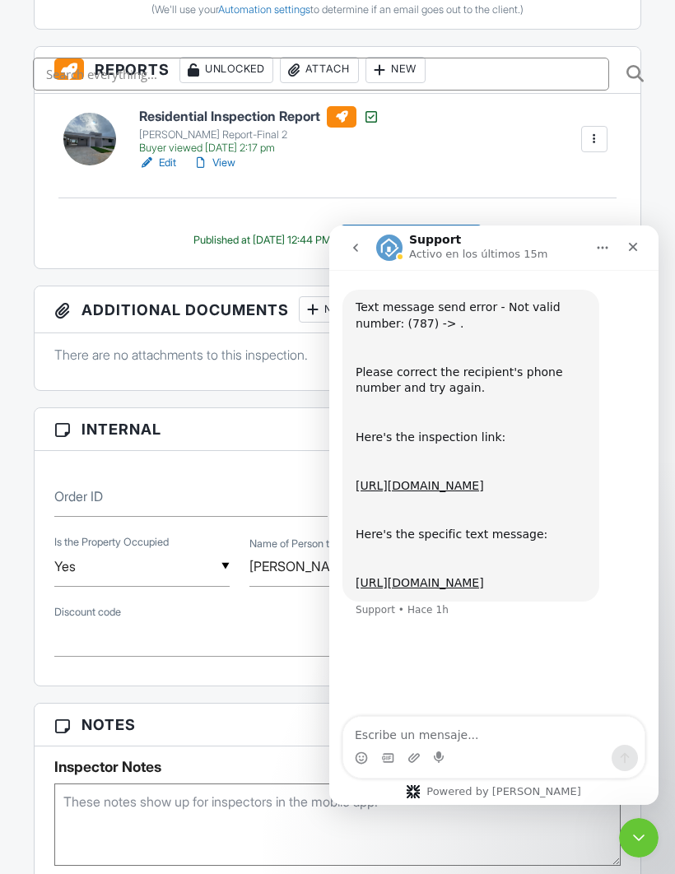
click at [484, 492] on link "[URL][DOMAIN_NAME]" at bounding box center [420, 485] width 128 height 13
click at [636, 842] on icon "Cerrar Intercom Messenger" at bounding box center [639, 838] width 20 height 20
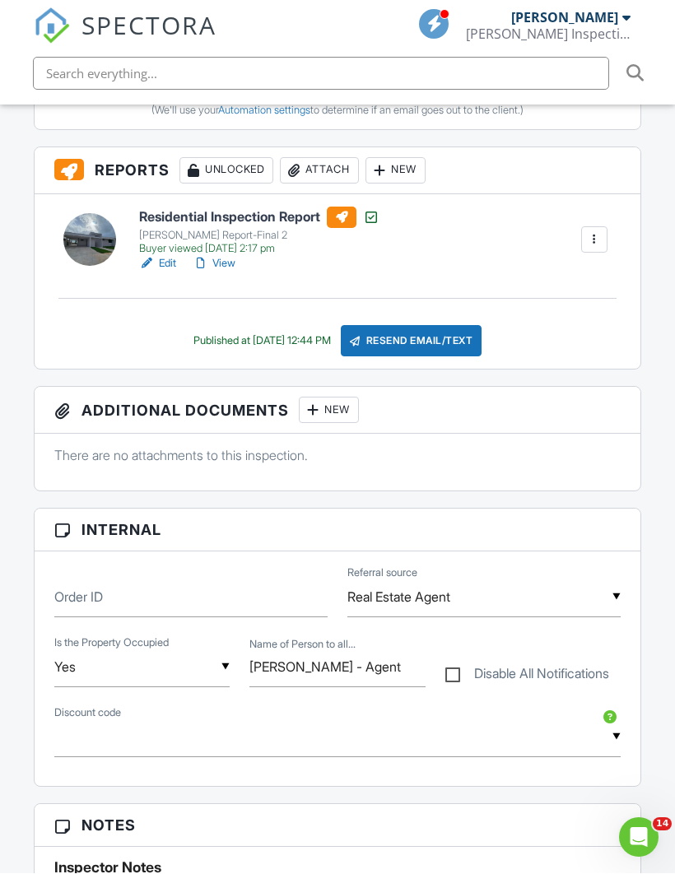
scroll to position [710, 0]
click at [644, 839] on icon "Abrir Intercom Messenger" at bounding box center [639, 838] width 27 height 27
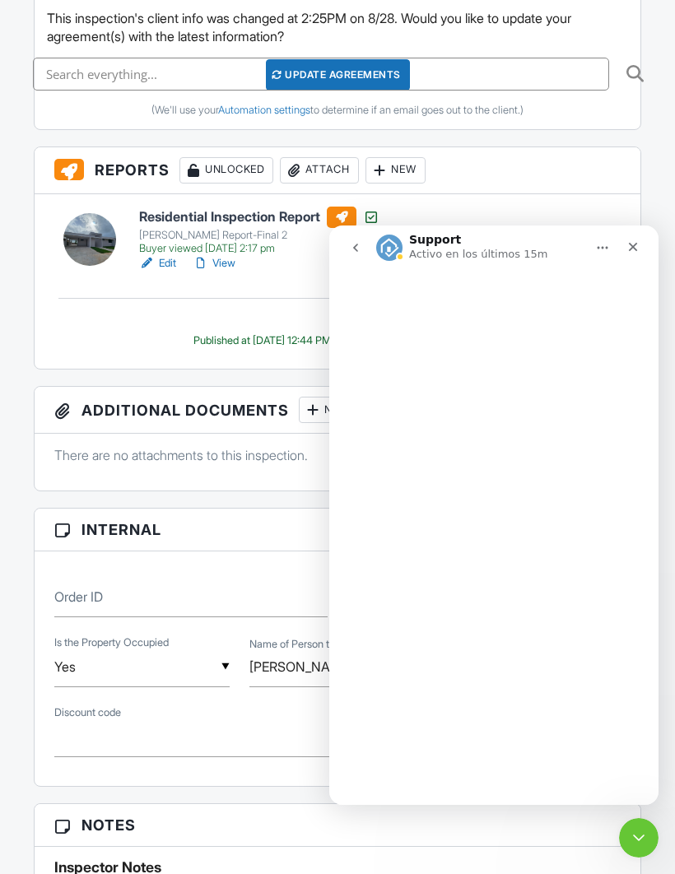
scroll to position [0, 0]
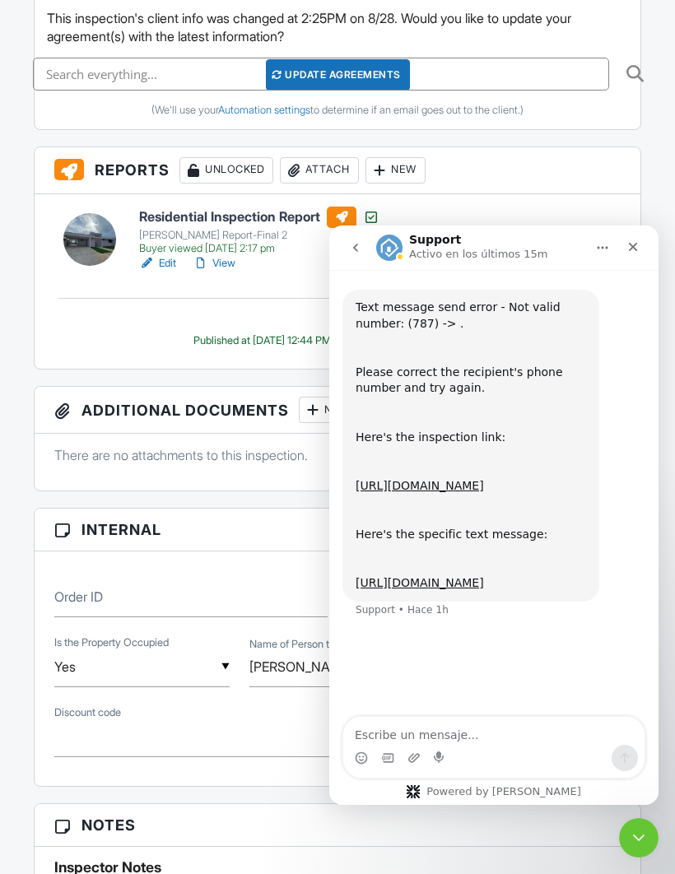
click at [484, 485] on link "[URL][DOMAIN_NAME]" at bounding box center [420, 485] width 128 height 13
click at [646, 847] on icon "Cerrar Intercom Messenger" at bounding box center [639, 838] width 20 height 20
